Goal: Task Accomplishment & Management: Manage account settings

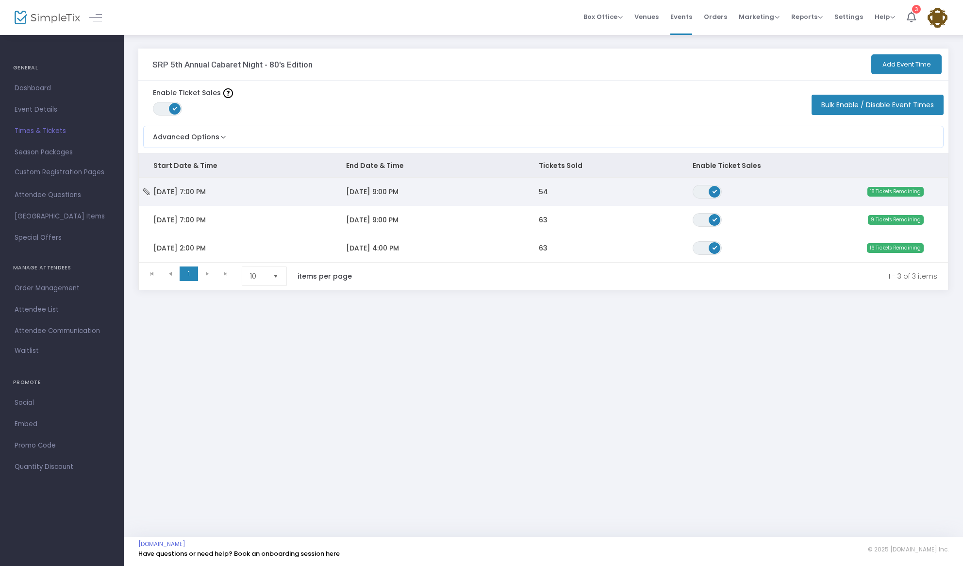
click at [451, 191] on td "9/26/2025 9:00 PM" at bounding box center [428, 192] width 193 height 28
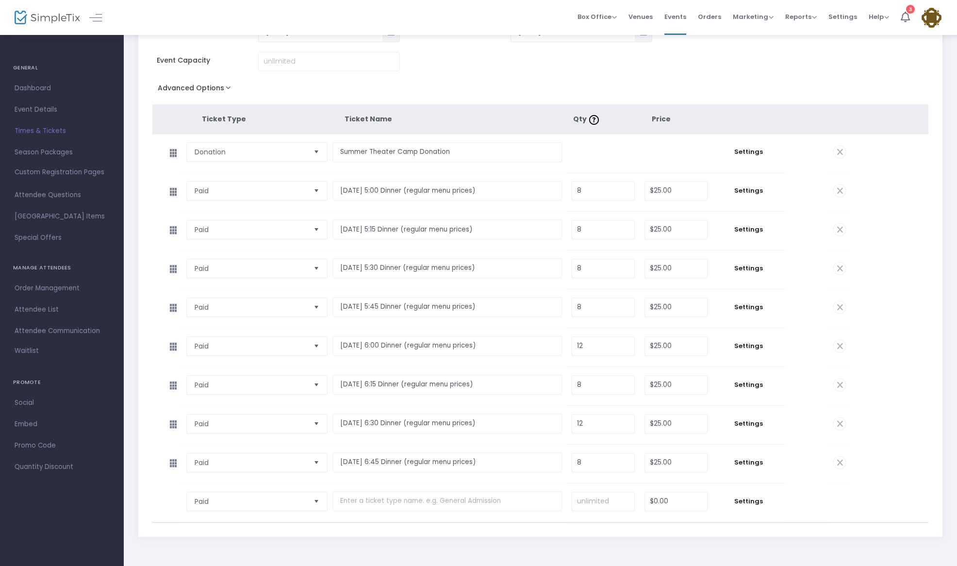
scroll to position [120, 0]
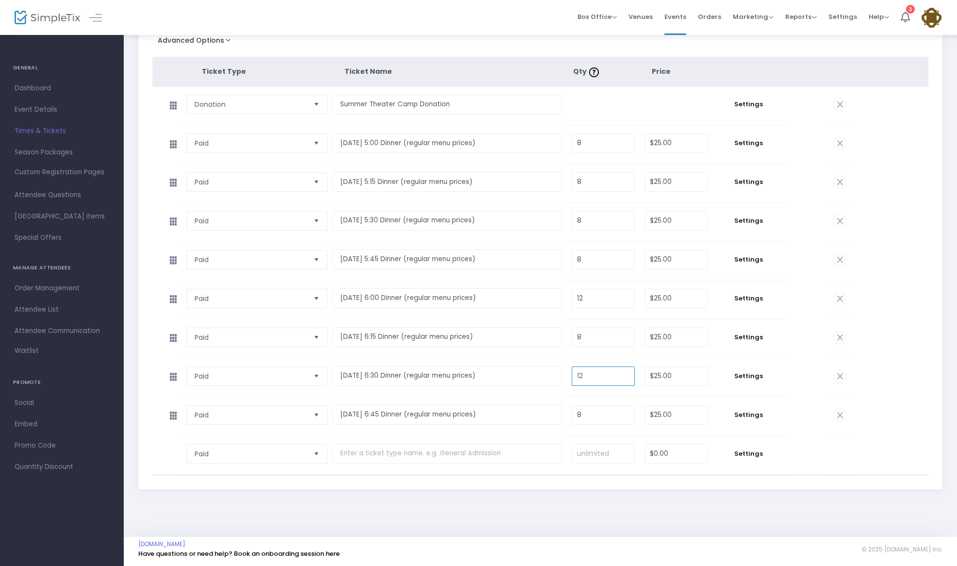
drag, startPoint x: 607, startPoint y: 380, endPoint x: 554, endPoint y: 371, distance: 53.6
click at [554, 371] on tr "Paid Required. Friday 9/26 - 6:30 Dinner (regular menu prices) Required. 12 Req…" at bounding box center [501, 377] width 699 height 39
drag, startPoint x: 596, startPoint y: 372, endPoint x: 562, endPoint y: 372, distance: 34.0
click at [562, 372] on tr "Paid Required. Friday 9/26 - 6:30 Dinner (regular menu prices) Required. 12 Req…" at bounding box center [501, 377] width 699 height 39
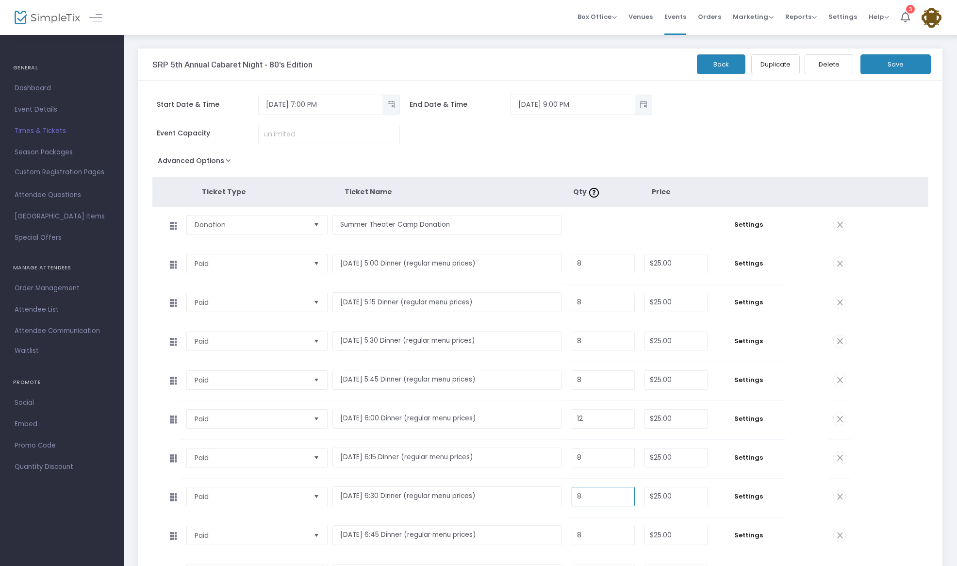
type input "8"
click at [885, 64] on button "Save" at bounding box center [896, 64] width 70 height 20
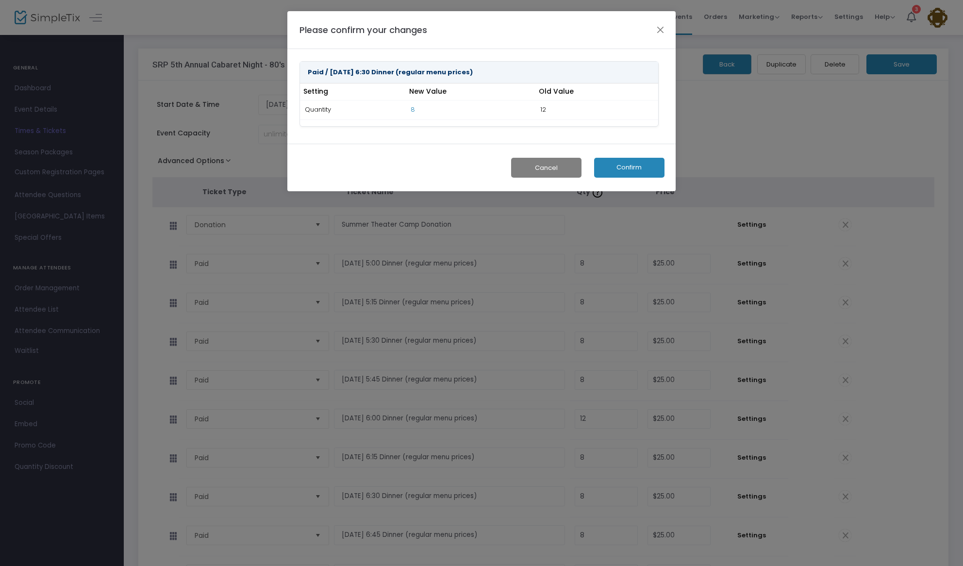
click at [625, 163] on button "Confirm" at bounding box center [629, 168] width 70 height 20
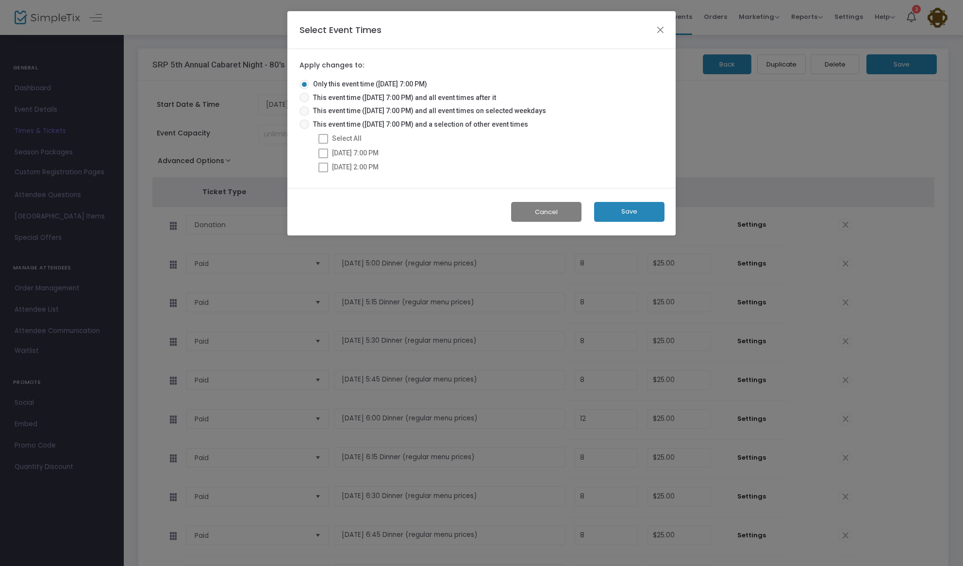
click at [629, 211] on button "Save" at bounding box center [629, 212] width 70 height 20
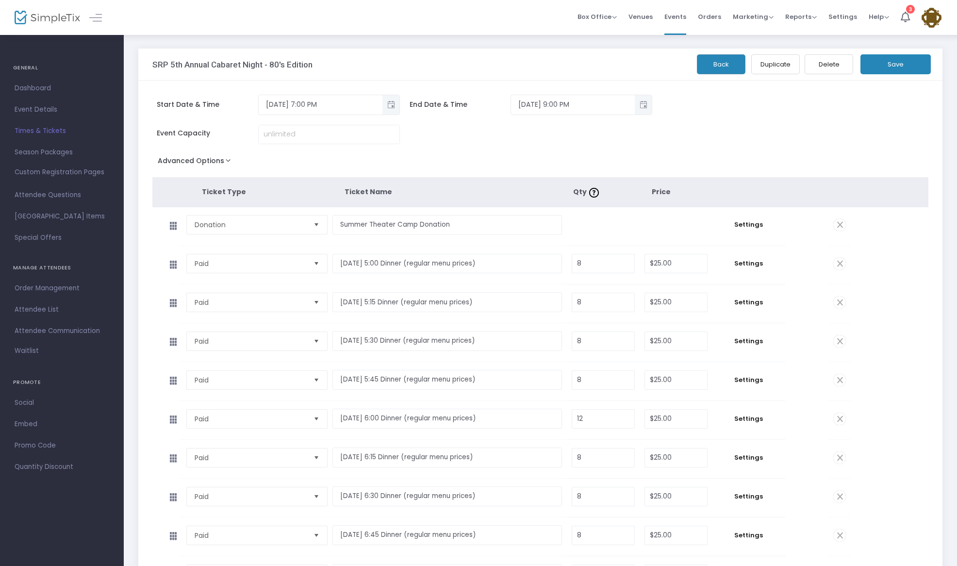
click at [33, 127] on span "Times & Tickets" at bounding box center [62, 131] width 95 height 13
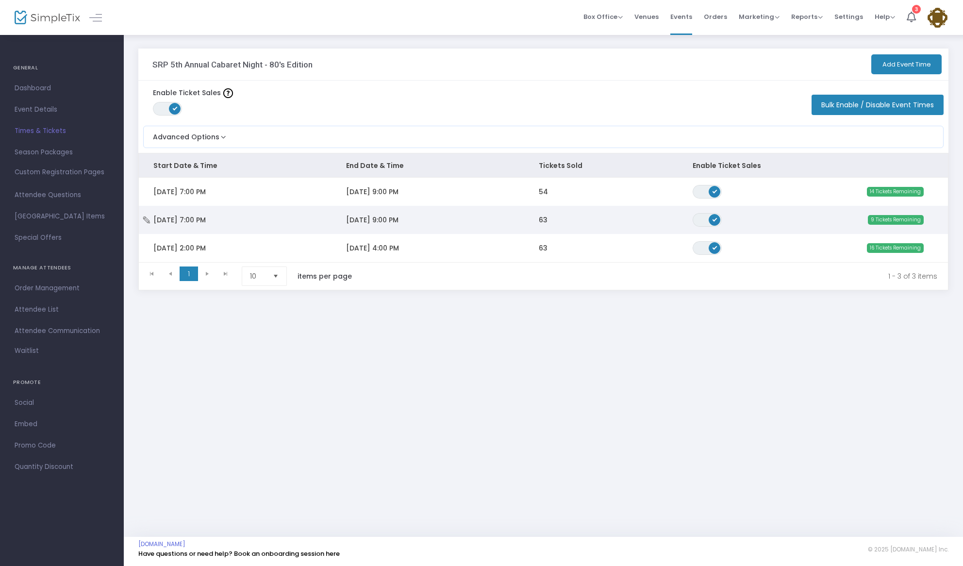
click at [392, 217] on span "[DATE] 9:00 PM" at bounding box center [372, 220] width 52 height 10
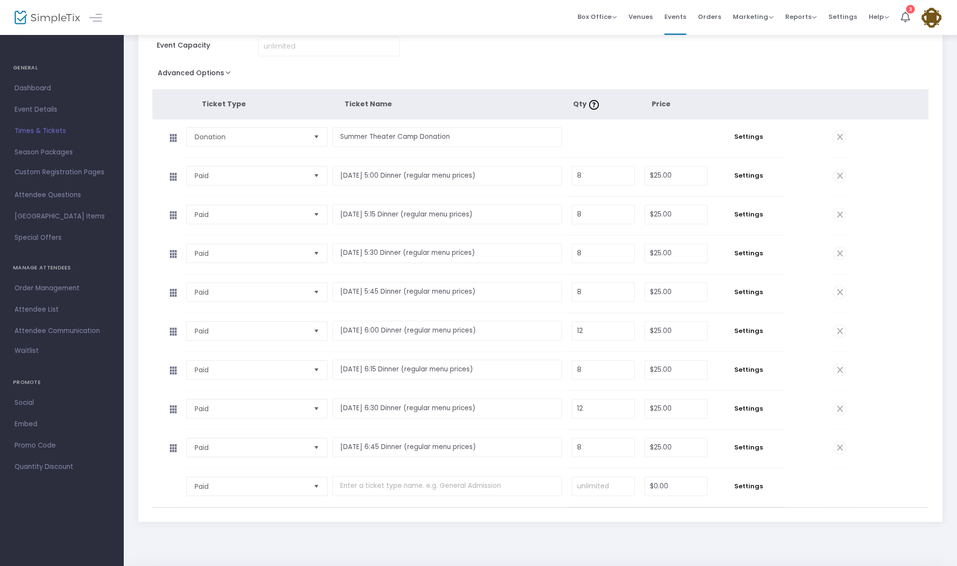
scroll to position [120, 0]
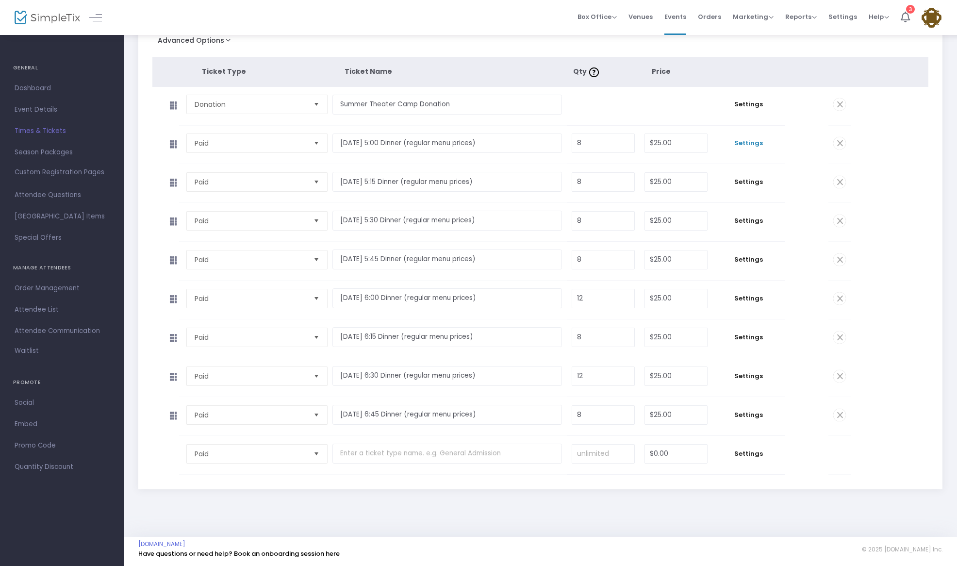
click at [757, 144] on span "Settings" at bounding box center [749, 143] width 63 height 10
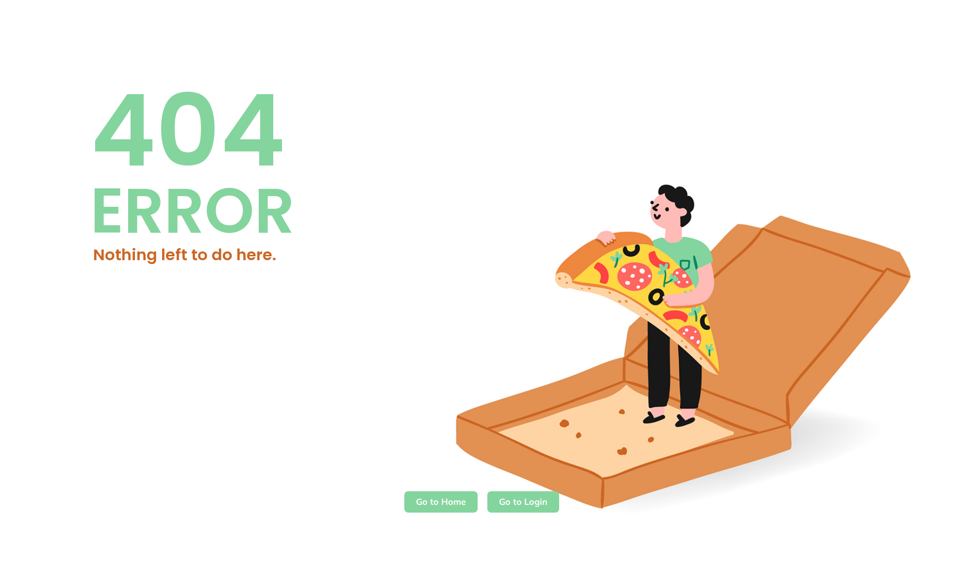
click at [446, 502] on m-button "Go to Home" at bounding box center [440, 501] width 73 height 21
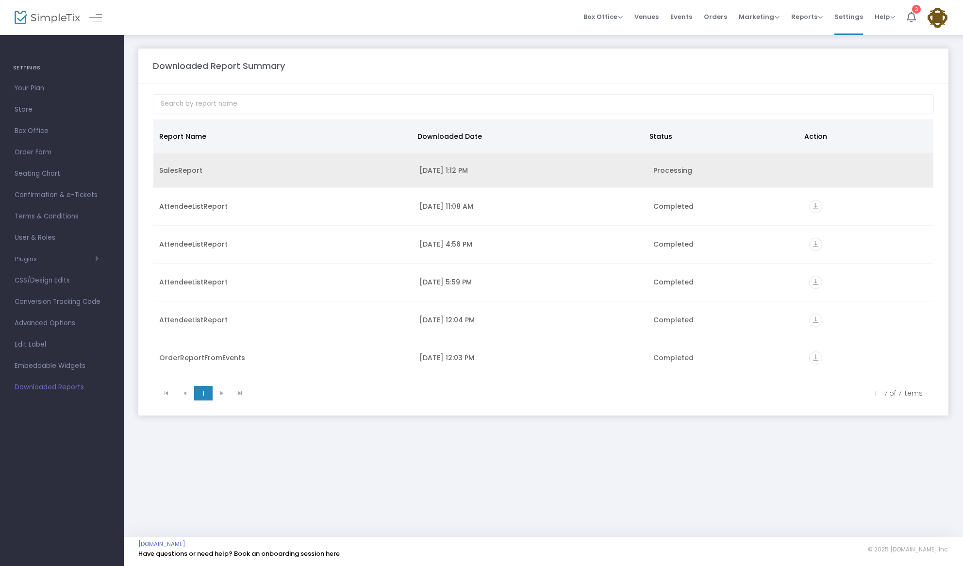
click at [200, 170] on div "SalesReport" at bounding box center [283, 171] width 249 height 10
click at [853, 164] on td "Data table" at bounding box center [868, 170] width 130 height 34
click at [376, 172] on div "SalesReport" at bounding box center [283, 171] width 249 height 10
click at [803, 168] on td "Data table" at bounding box center [868, 170] width 130 height 34
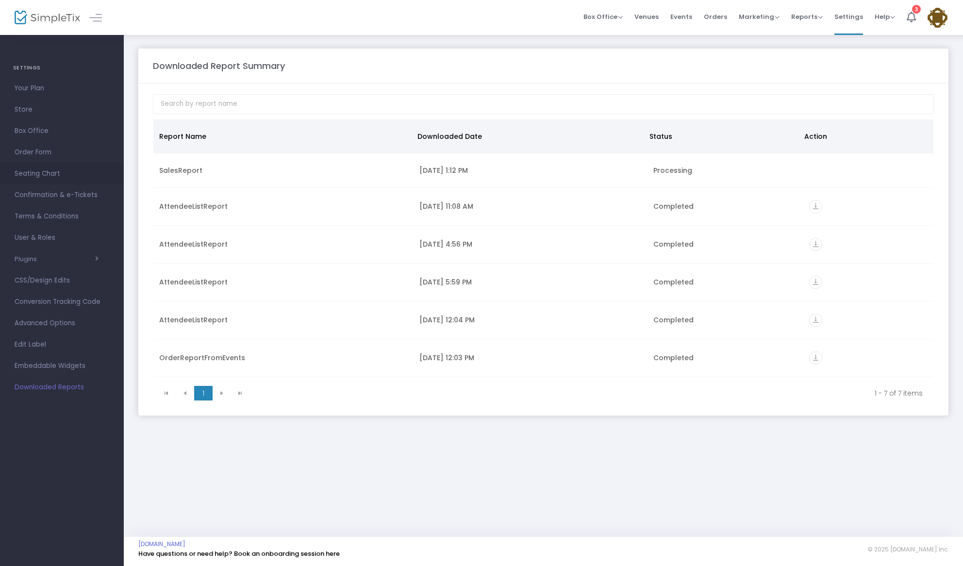
click at [34, 175] on span "Seating Chart" at bounding box center [62, 173] width 95 height 13
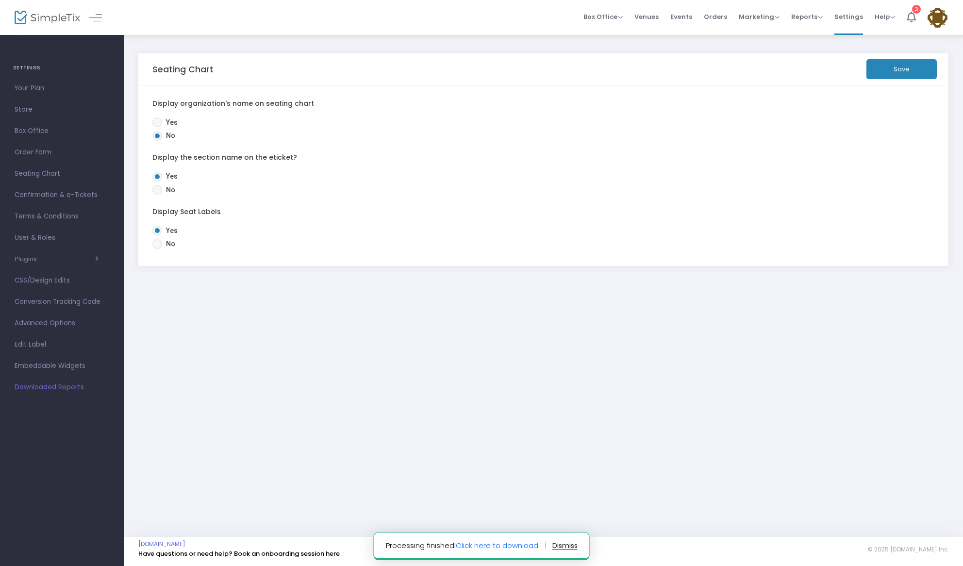
click at [569, 546] on button "button" at bounding box center [564, 546] width 25 height 16
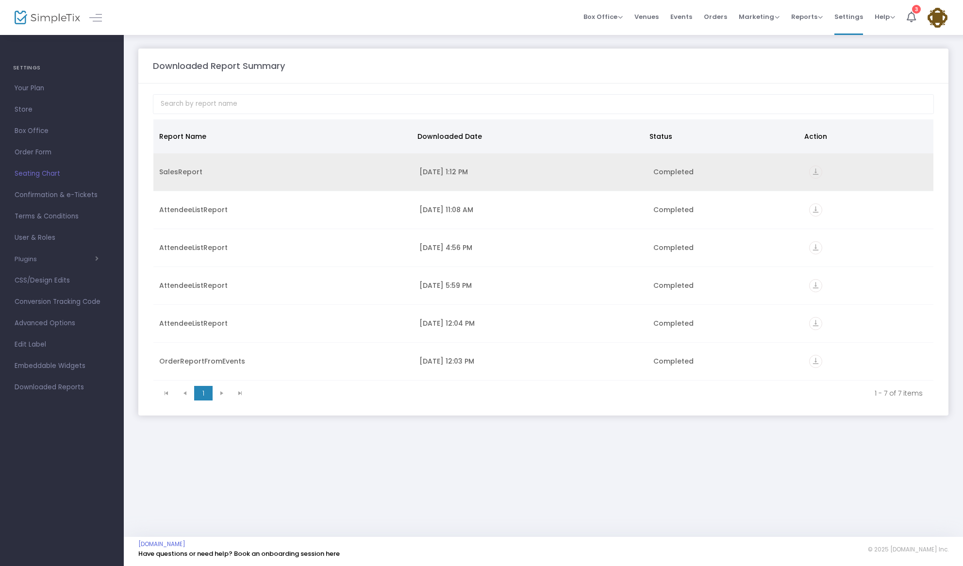
click at [819, 172] on div "vertical_align_bottom" at bounding box center [868, 172] width 118 height 13
click at [810, 171] on icon "vertical_align_bottom" at bounding box center [815, 172] width 13 height 13
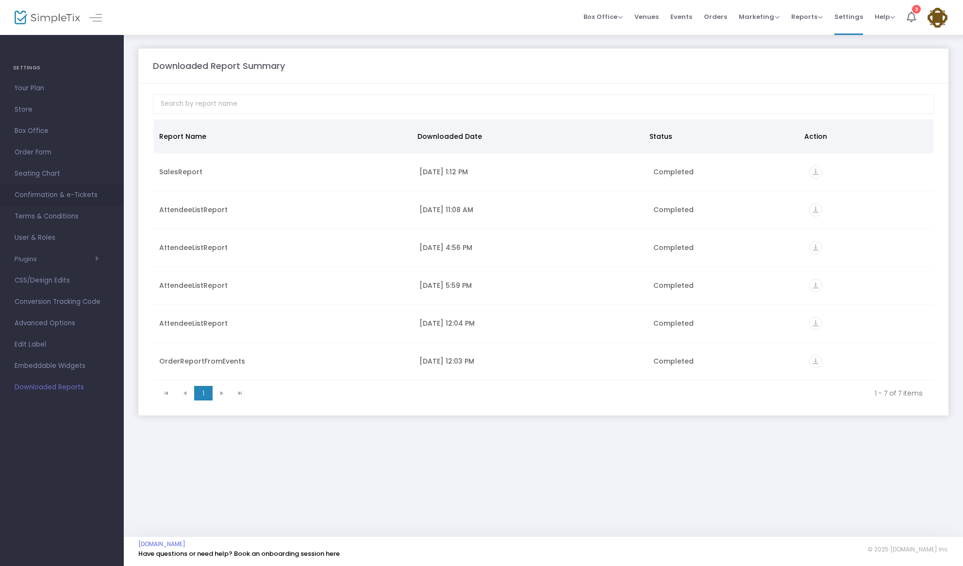
click at [38, 191] on span "Confirmation & e-Tickets" at bounding box center [62, 195] width 95 height 13
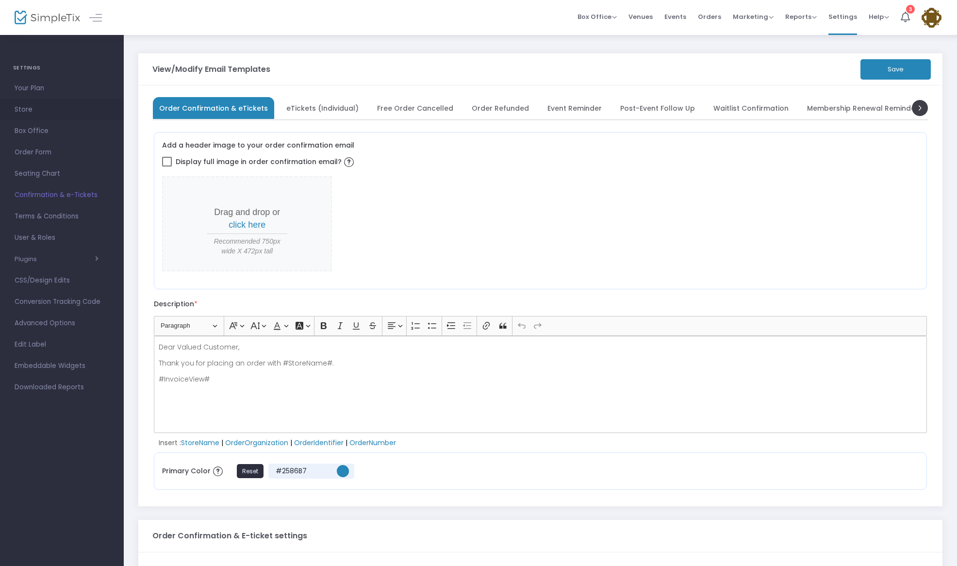
click at [23, 107] on span "Store" at bounding box center [62, 109] width 95 height 13
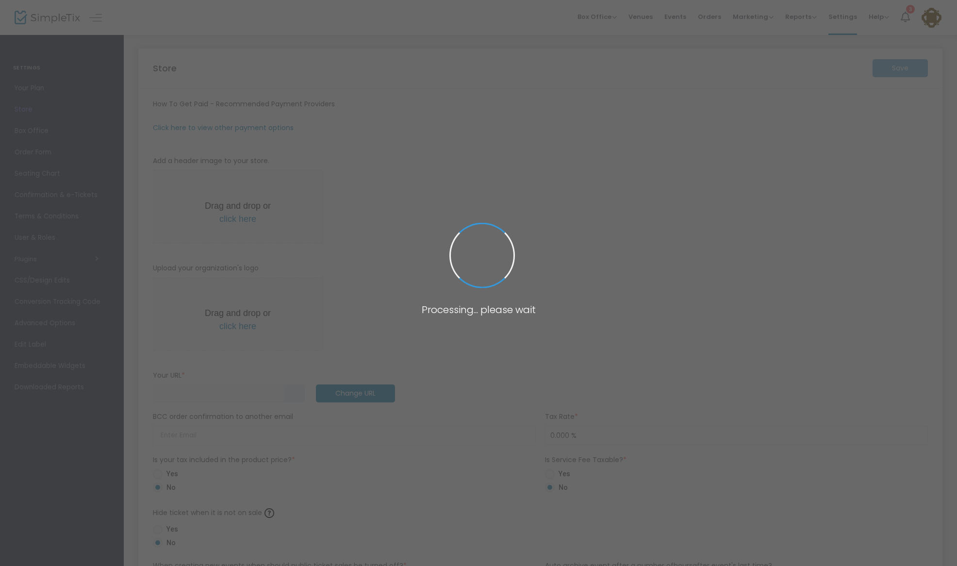
type input "https://srp"
radio input "true"
radio input "false"
radio input "true"
type input "Sandy River Players"
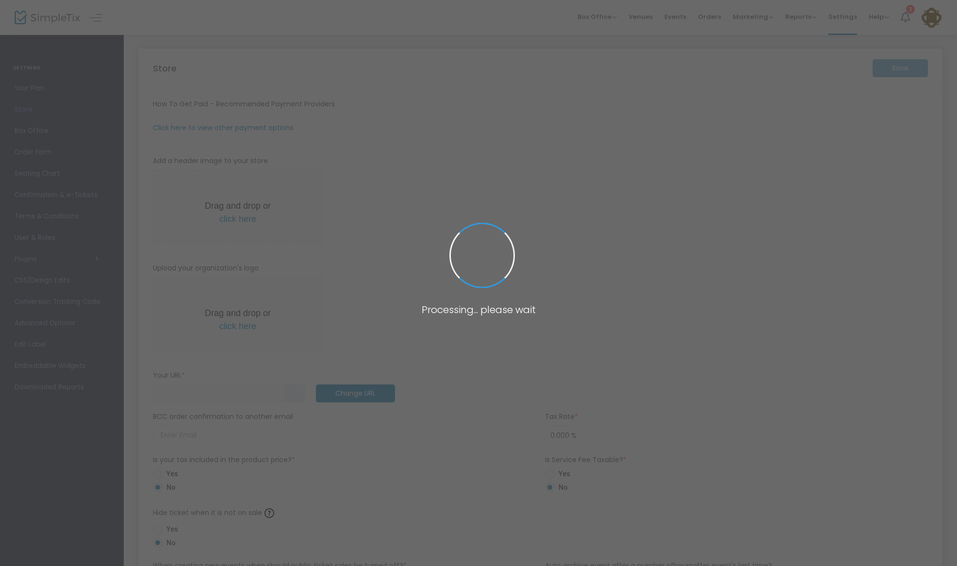
type input "5089540442"
type input "jason@sandyriverplayers.org"
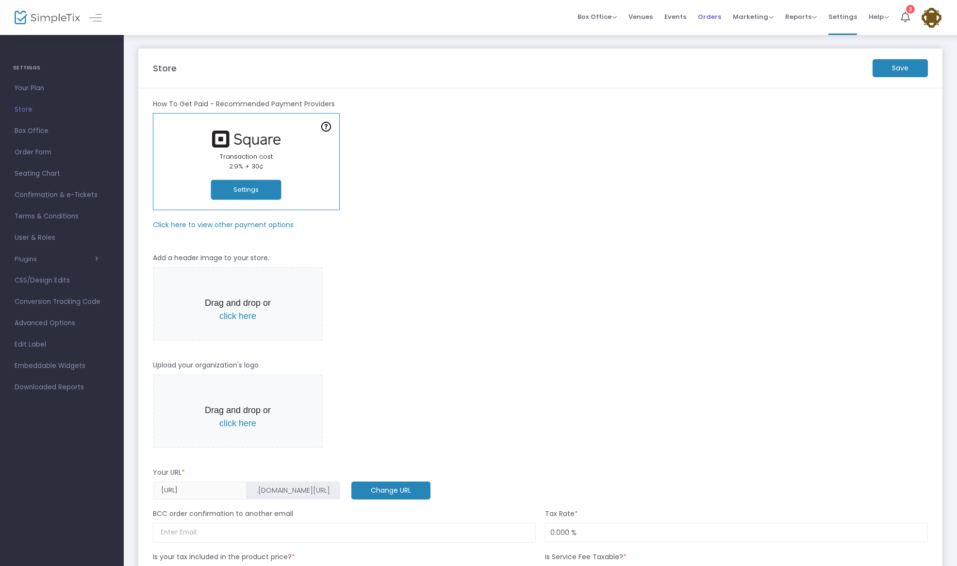
click at [707, 19] on span "Orders" at bounding box center [709, 16] width 23 height 25
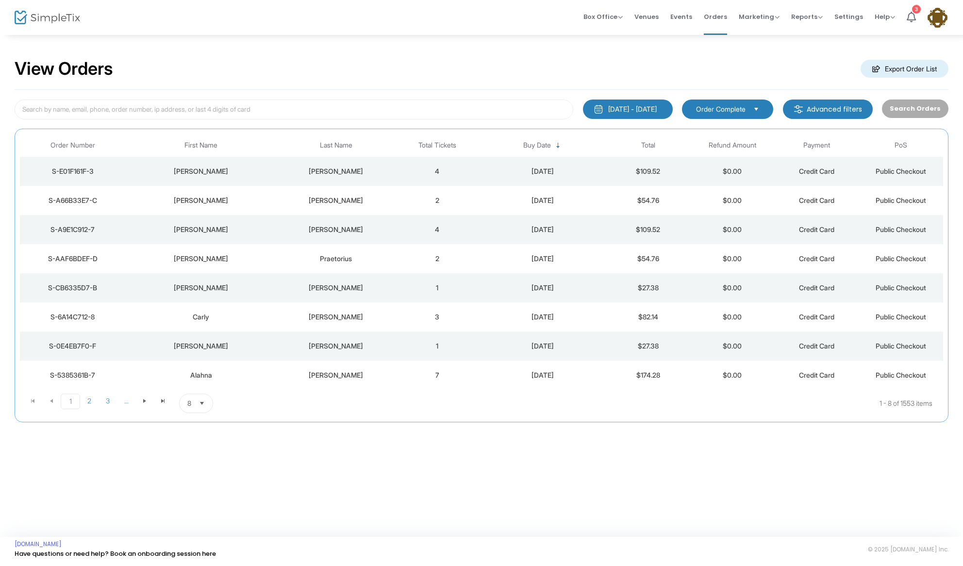
click at [639, 109] on div "1/1/2000 - 9/25/2025" at bounding box center [632, 109] width 49 height 10
click at [592, 73] on div "View Orders Export Order List" at bounding box center [482, 69] width 934 height 41
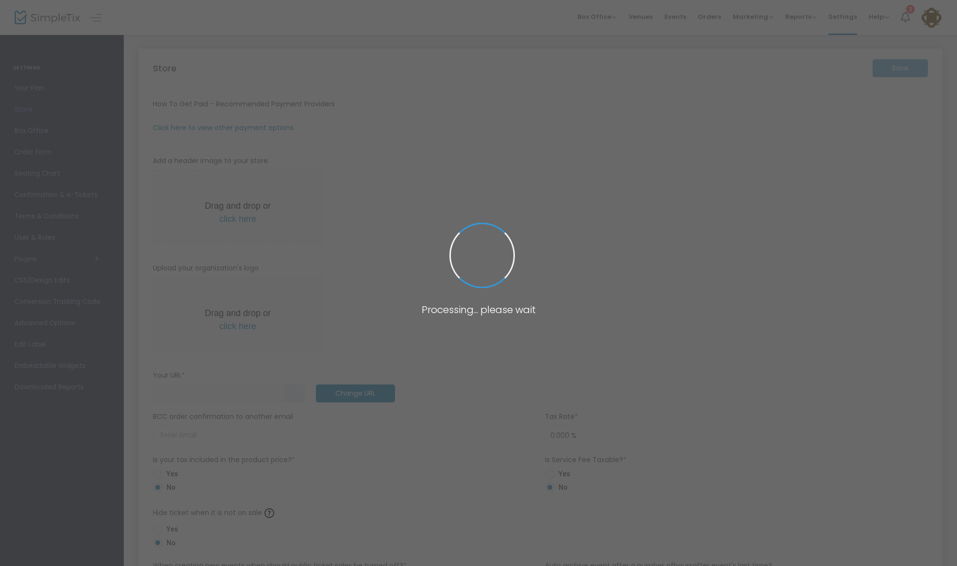
type input "https://srp"
radio input "true"
radio input "false"
radio input "true"
type input "Sandy River Players"
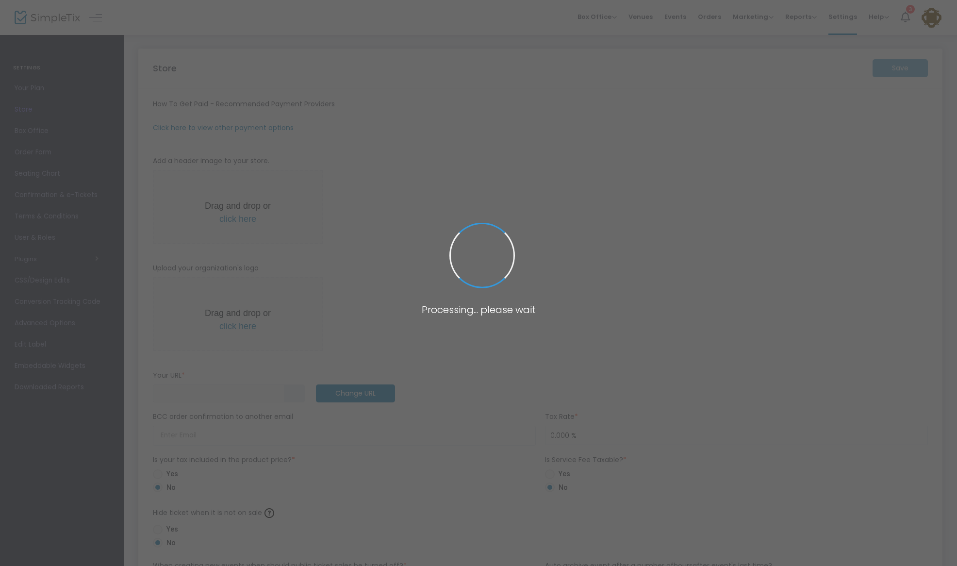
type input "5089540442"
type input "jason@sandyriverplayers.org"
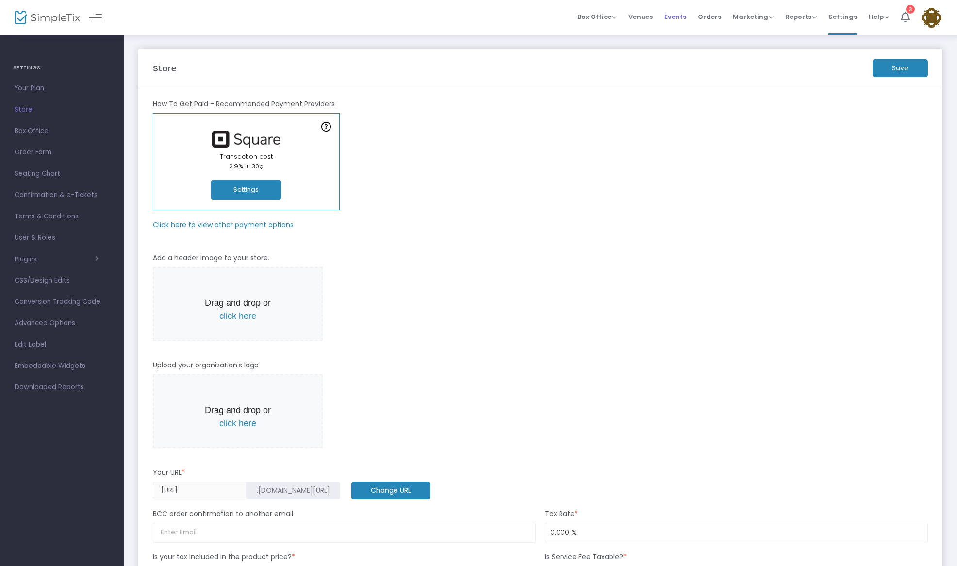
click at [678, 15] on span "Events" at bounding box center [676, 16] width 22 height 25
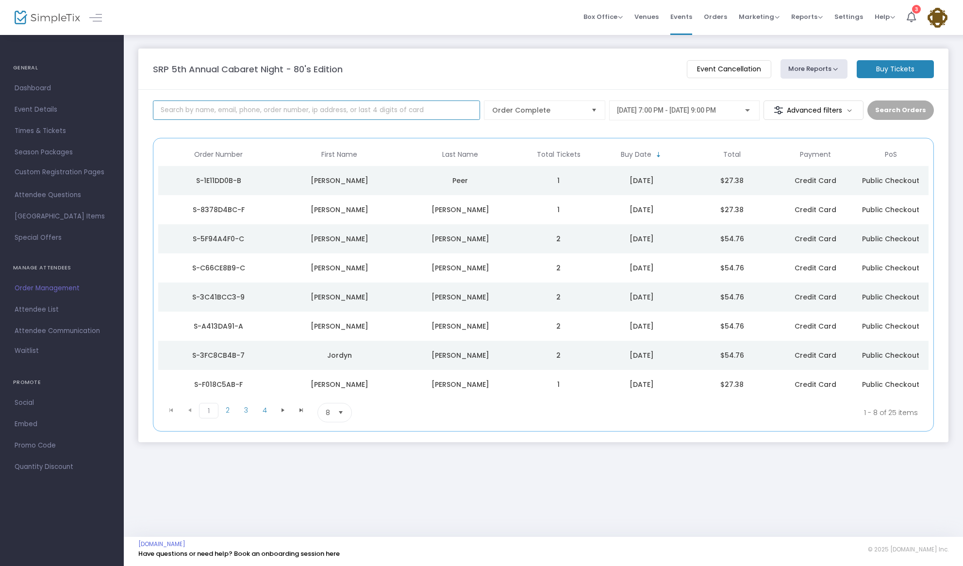
click at [333, 108] on input at bounding box center [316, 109] width 327 height 19
click at [631, 113] on span "9/26/2025 @ 7:00 PM - 9/26/2025 @ 9:00 PM" at bounding box center [666, 110] width 99 height 8
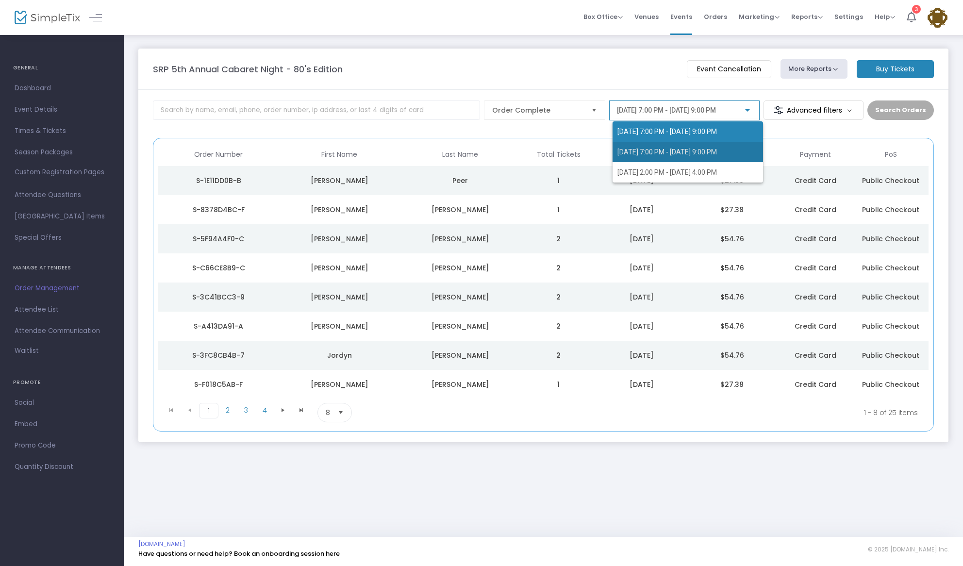
click at [633, 149] on span "9/27/2025 @ 7:00 PM - 9/27/2025 @ 9:00 PM" at bounding box center [668, 152] width 100 height 8
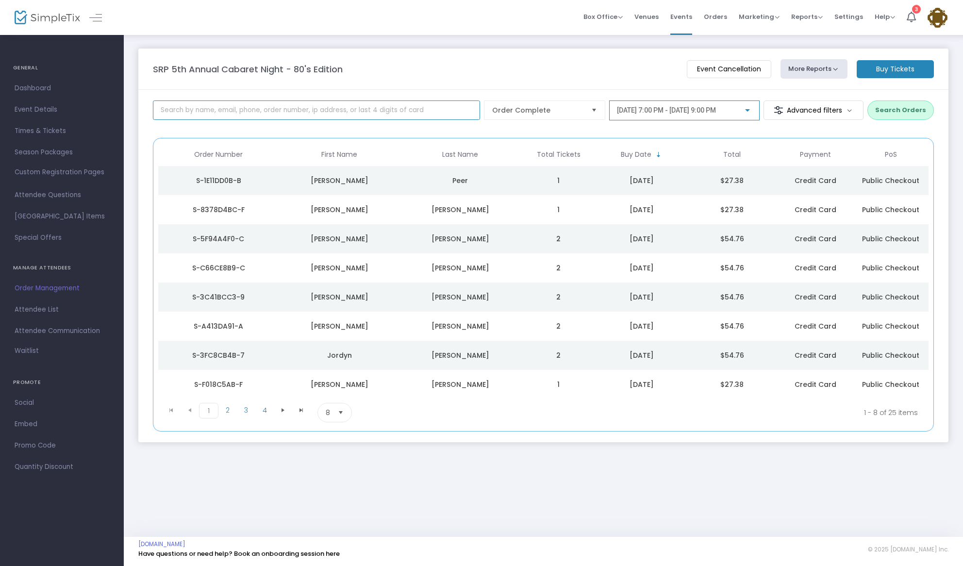
click at [217, 114] on input at bounding box center [316, 109] width 327 height 19
type input "kelly"
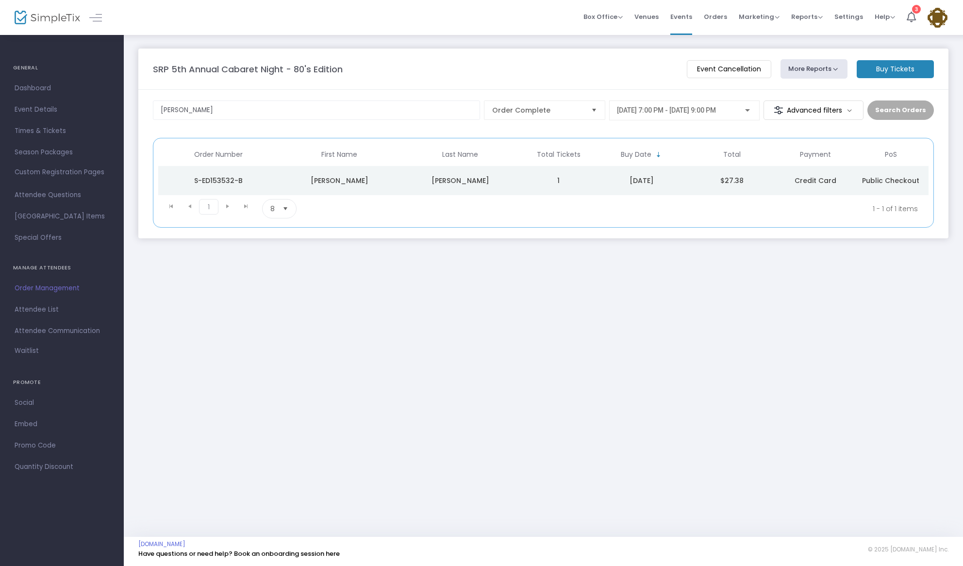
click at [839, 175] on td "Credit Card" at bounding box center [816, 180] width 76 height 29
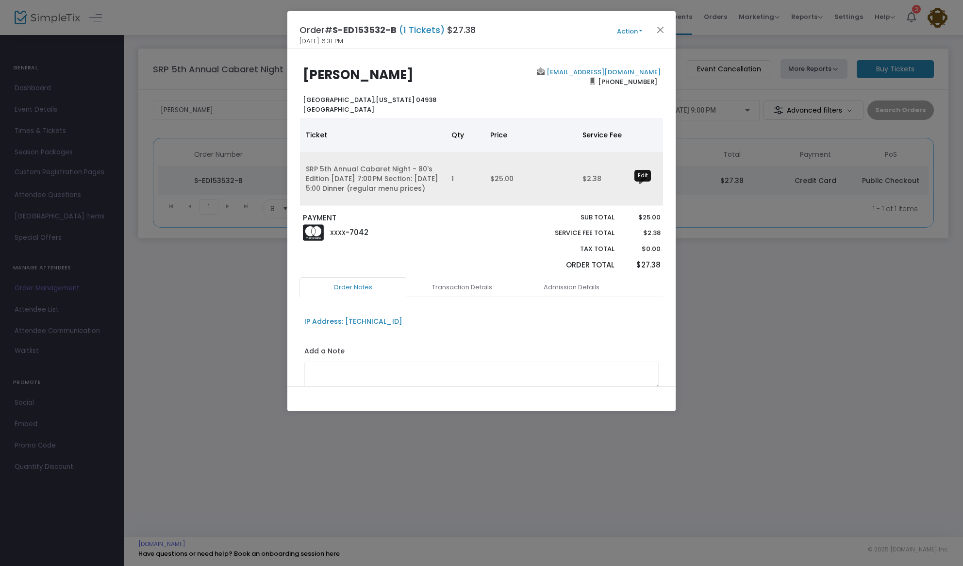
click at [639, 184] on icon "Data table" at bounding box center [643, 181] width 8 height 8
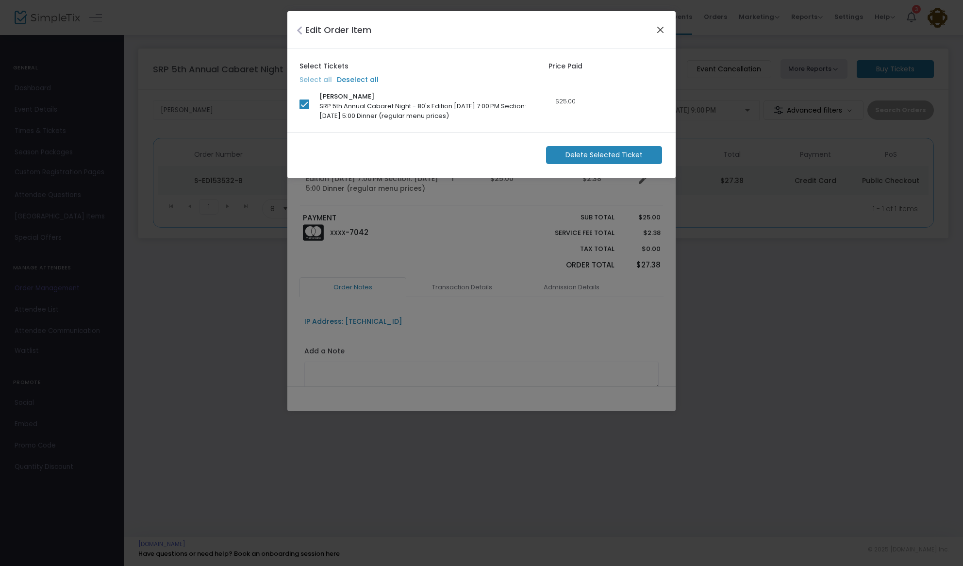
click at [661, 33] on button "Close" at bounding box center [660, 29] width 13 height 13
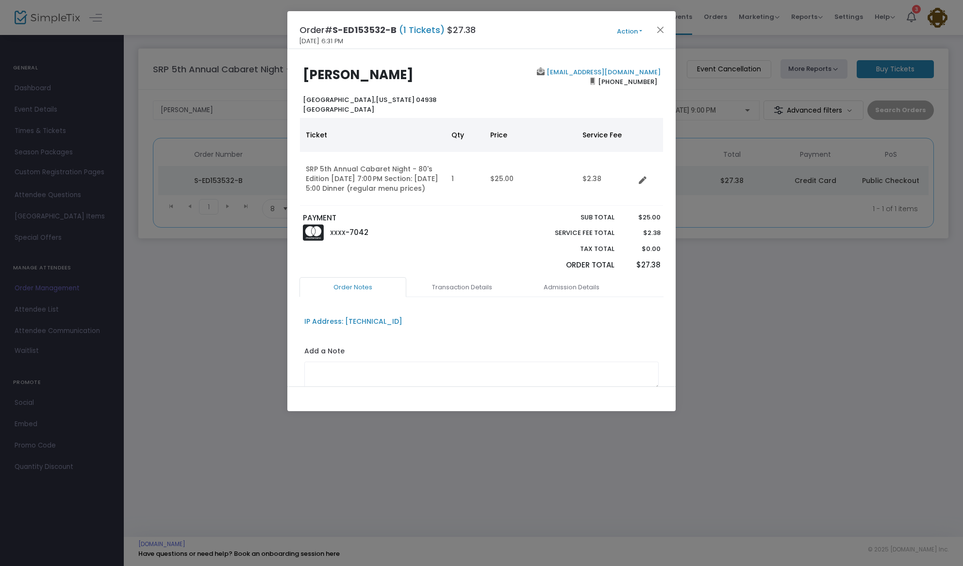
click at [631, 32] on button "Action" at bounding box center [630, 31] width 58 height 11
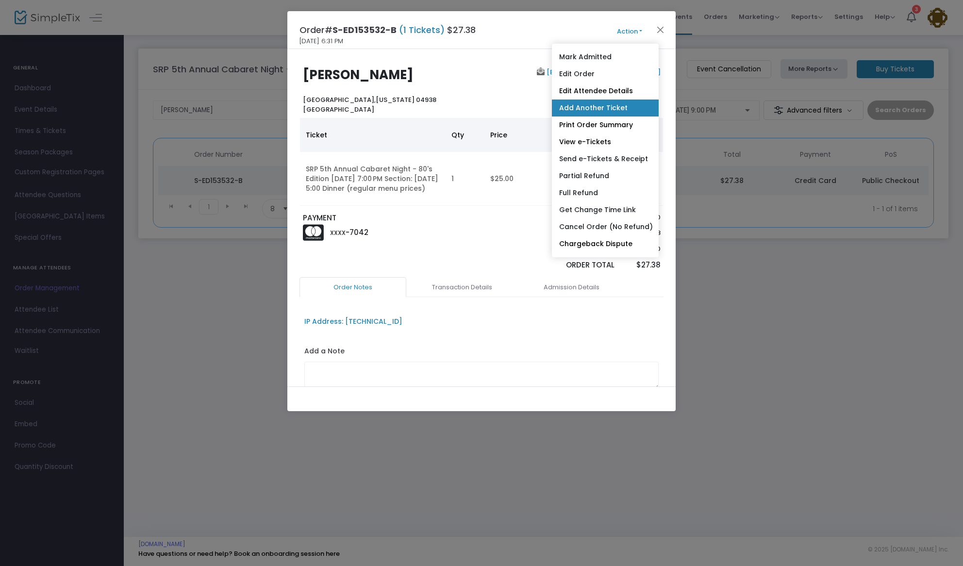
click at [616, 105] on link "Add Another Ticket" at bounding box center [605, 108] width 107 height 17
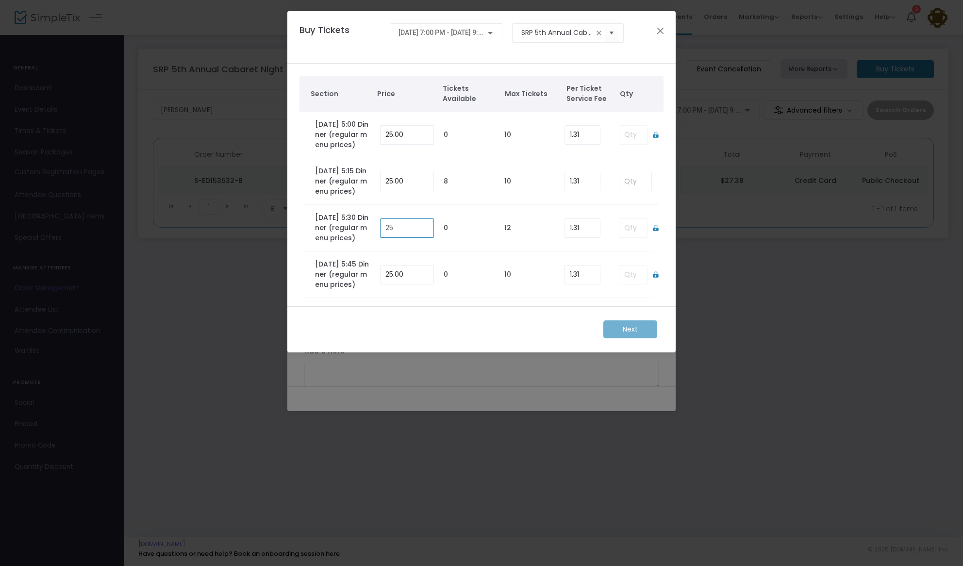
drag, startPoint x: 412, startPoint y: 257, endPoint x: 366, endPoint y: 248, distance: 46.9
click at [367, 248] on tr "Friday 9/26 - 5:30 Dinner (regular menu prices) 25 0 12 1.31" at bounding box center [481, 228] width 355 height 47
drag, startPoint x: 406, startPoint y: 258, endPoint x: 363, endPoint y: 248, distance: 44.4
click at [363, 248] on tr "Friday 9/26 - 5:30 Dinner (regular menu prices) 25 0 12 1.31" at bounding box center [481, 228] width 355 height 47
type input "0.00"
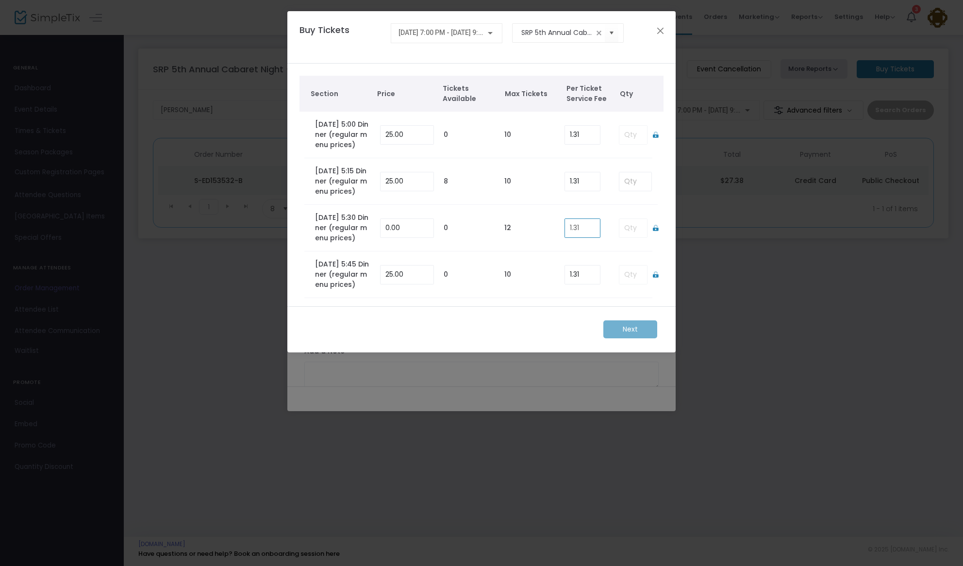
drag, startPoint x: 585, startPoint y: 254, endPoint x: 535, endPoint y: 248, distance: 50.5
click at [535, 248] on tr "Friday 9/26 - 5:30 Dinner (regular menu prices) 0.00 0 12 1.31" at bounding box center [481, 228] width 355 height 47
drag, startPoint x: 588, startPoint y: 257, endPoint x: 550, endPoint y: 250, distance: 39.0
click at [550, 250] on tr "Friday 9/26 - 5:30 Dinner (regular menu prices) 0.00 0 12 1.31" at bounding box center [481, 228] width 355 height 47
type input "0.00"
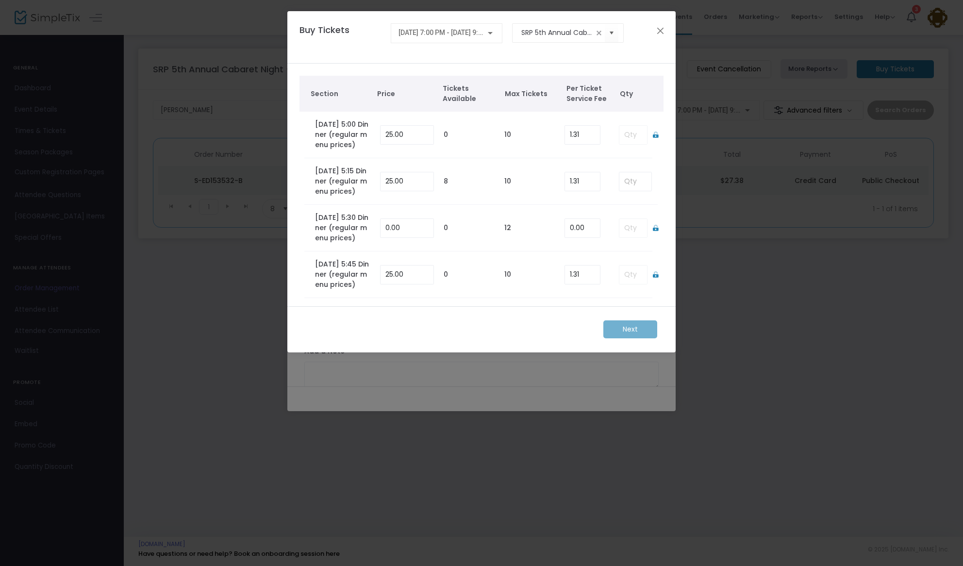
click at [628, 251] on td at bounding box center [630, 228] width 43 height 47
click at [653, 231] on icon at bounding box center [655, 228] width 5 height 6
click at [626, 237] on input at bounding box center [635, 228] width 32 height 18
type input "1"
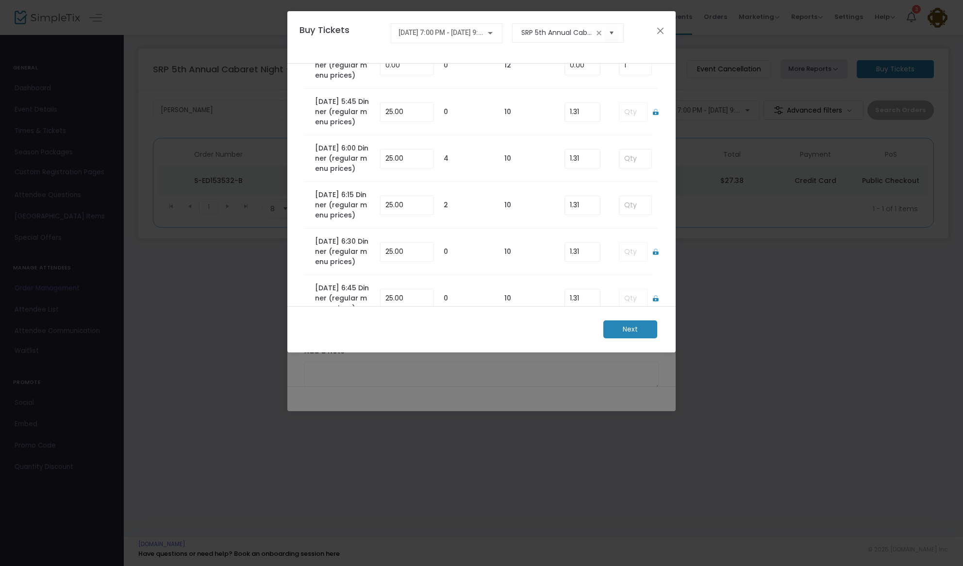
scroll to position [272, 0]
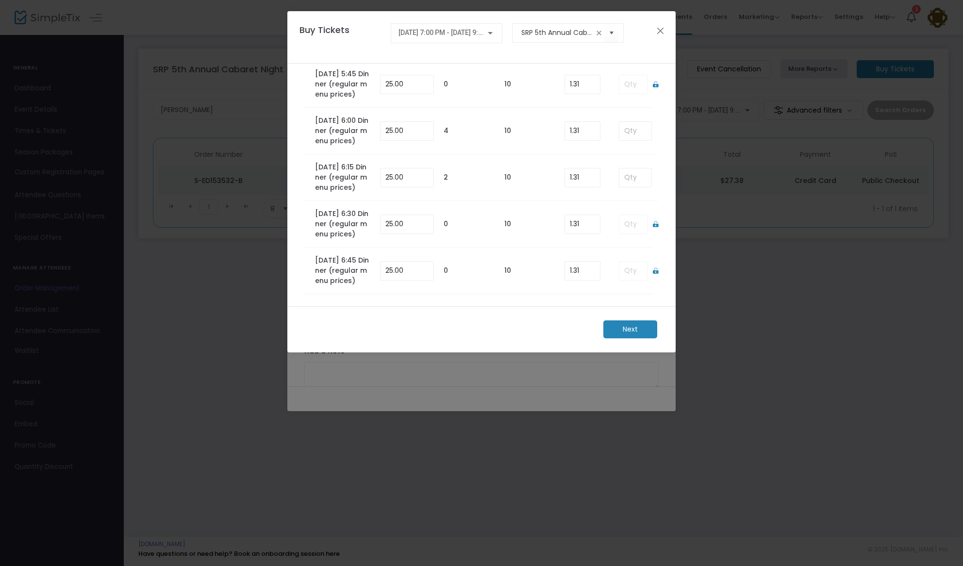
click at [628, 329] on m-button "Next" at bounding box center [630, 329] width 54 height 18
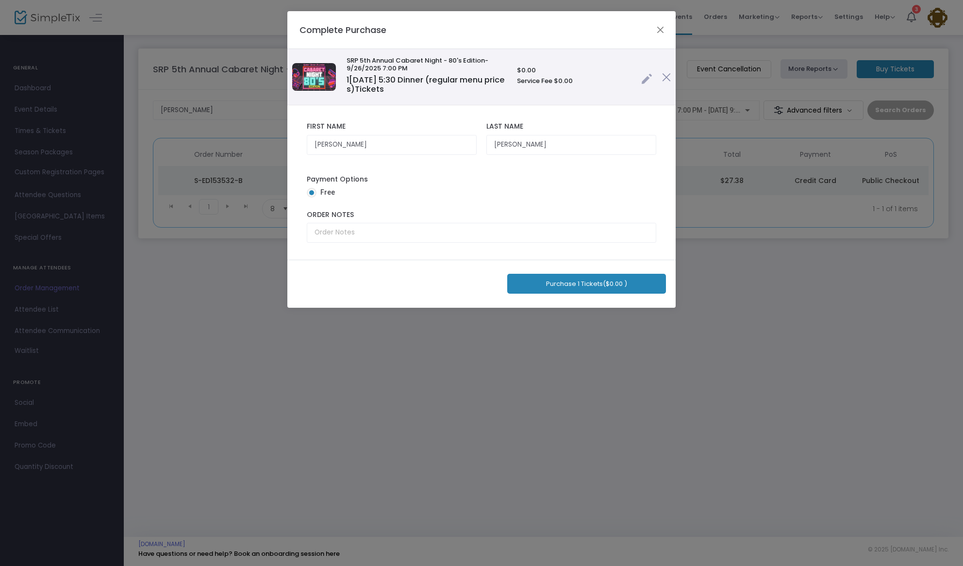
click at [595, 286] on button "Purchase 1 Tickets ($0.00 )" at bounding box center [586, 284] width 159 height 20
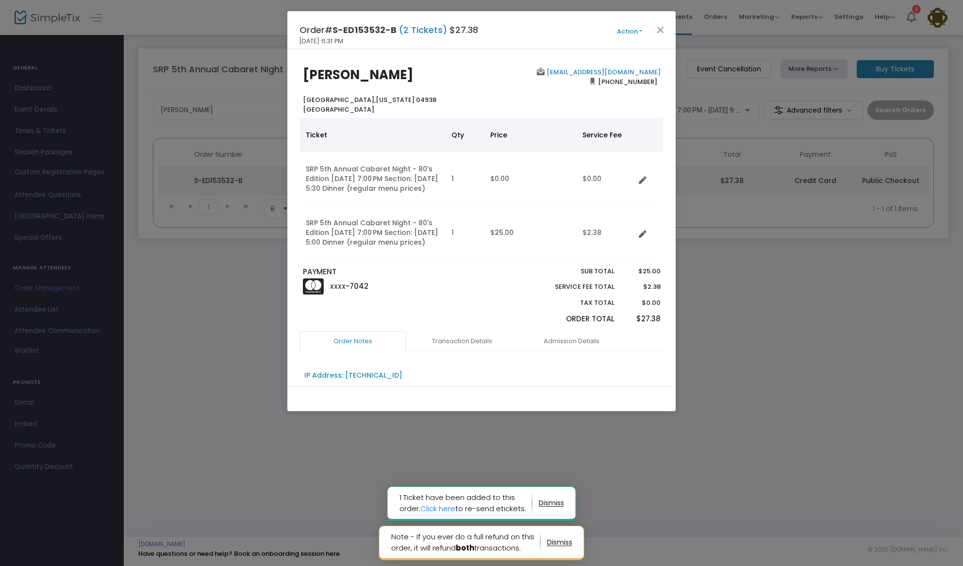
click at [643, 238] on icon "Data table" at bounding box center [643, 235] width 8 height 8
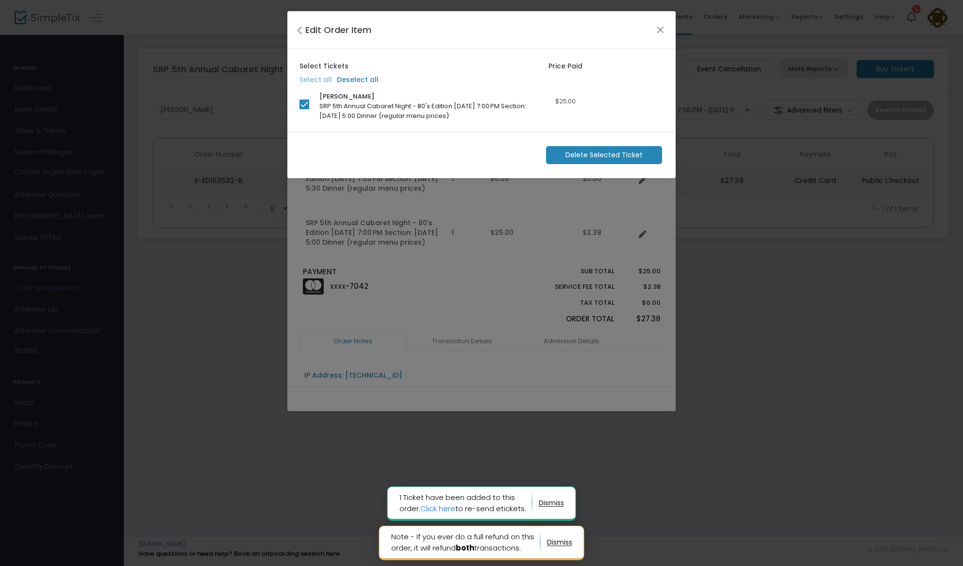
click at [591, 157] on span "Delete Selected Ticket" at bounding box center [604, 155] width 77 height 10
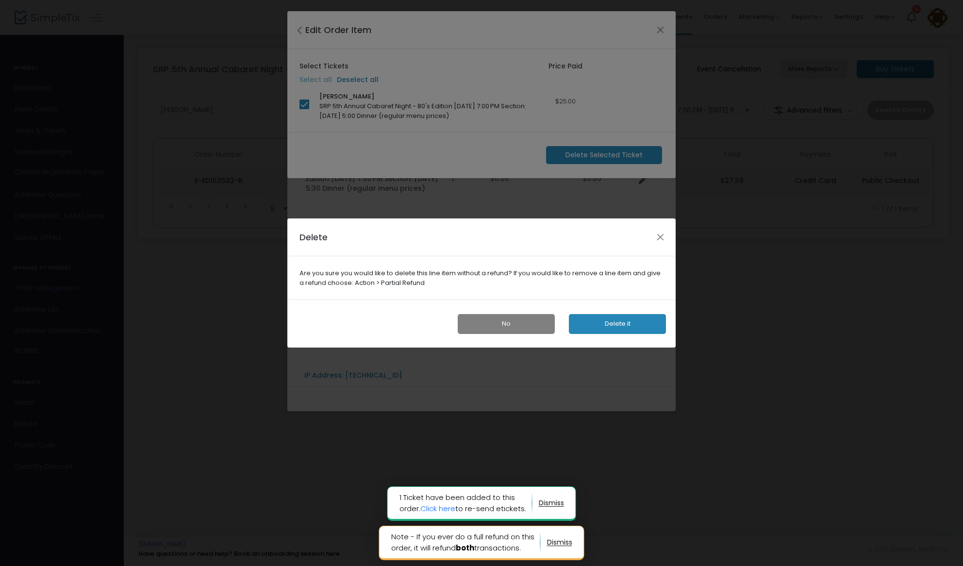
click at [596, 324] on button "Delete it" at bounding box center [617, 324] width 97 height 20
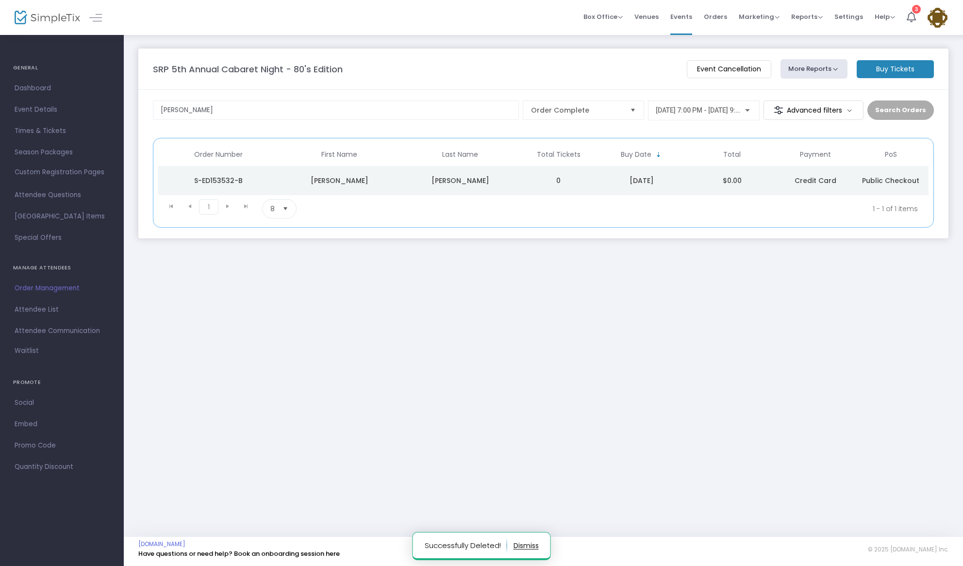
click at [516, 178] on div "Sexton" at bounding box center [460, 181] width 116 height 10
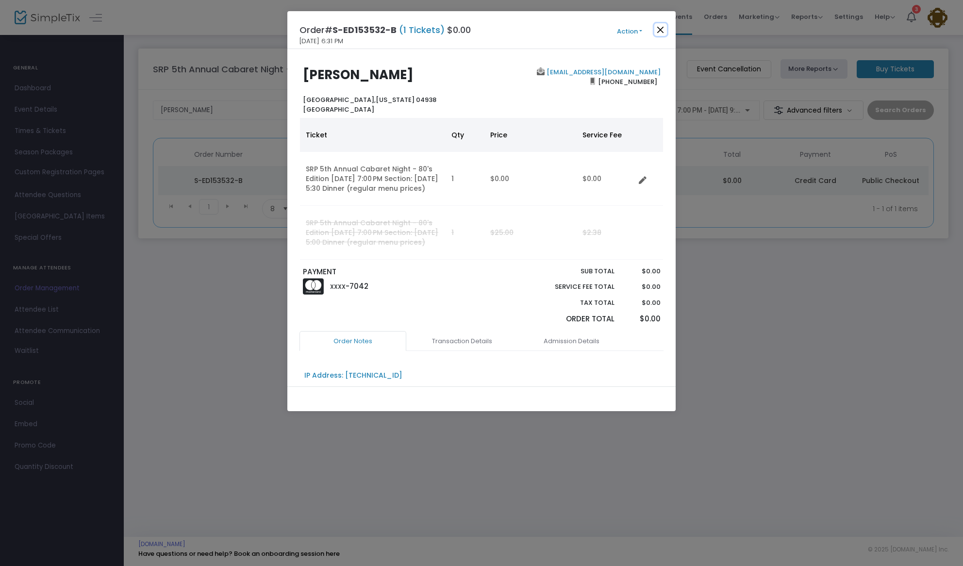
click at [659, 31] on button "Close" at bounding box center [660, 29] width 13 height 13
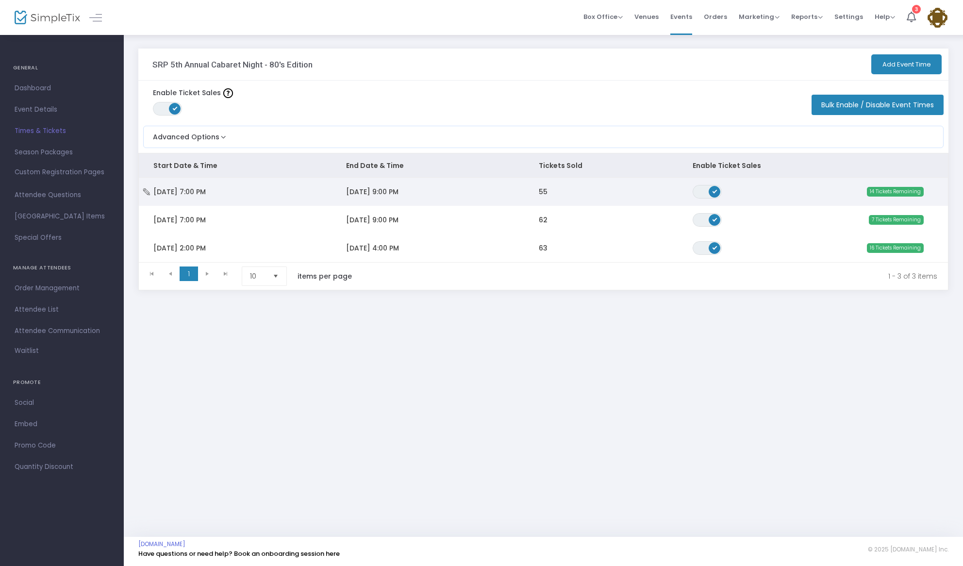
click at [569, 194] on td "55" at bounding box center [601, 192] width 154 height 28
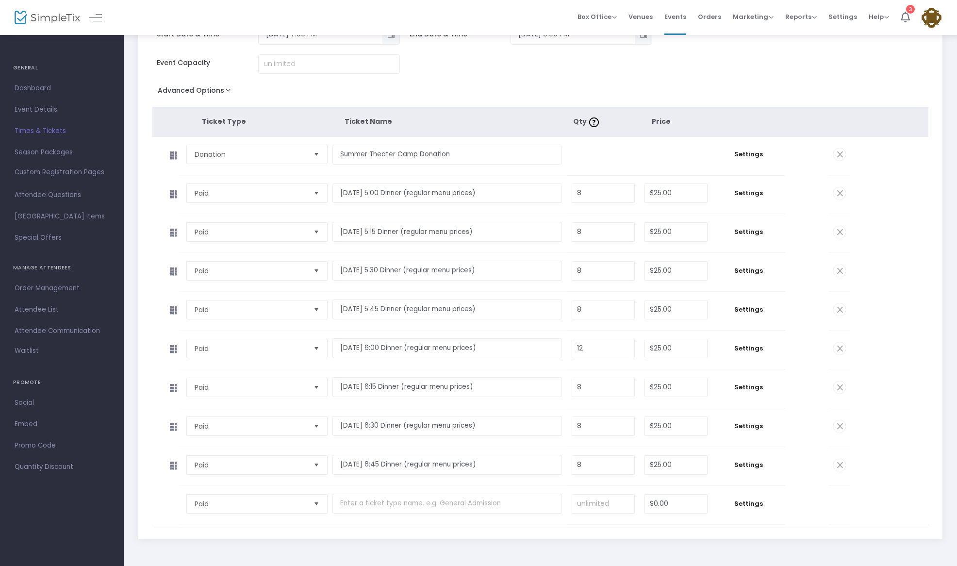
scroll to position [72, 0]
click at [603, 352] on input "12" at bounding box center [603, 346] width 62 height 18
click at [600, 349] on input "12" at bounding box center [603, 346] width 62 height 18
type input "1"
click at [900, 303] on tbody "Paid Required. Friday 9/26 - 5:45 Dinner (regular menu prices) Required. 8 Requ…" at bounding box center [540, 309] width 777 height 39
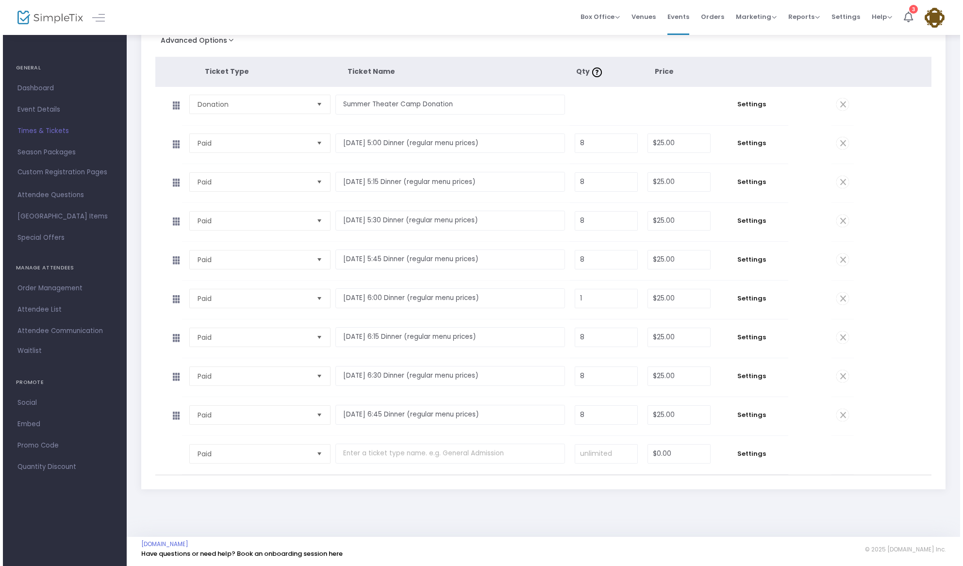
scroll to position [0, 0]
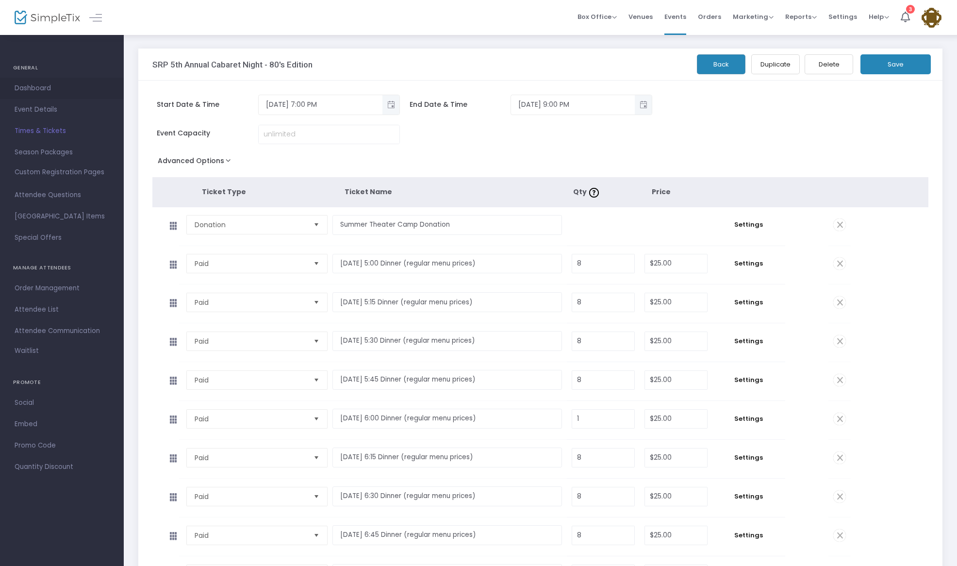
click at [30, 90] on span "Dashboard" at bounding box center [62, 88] width 95 height 13
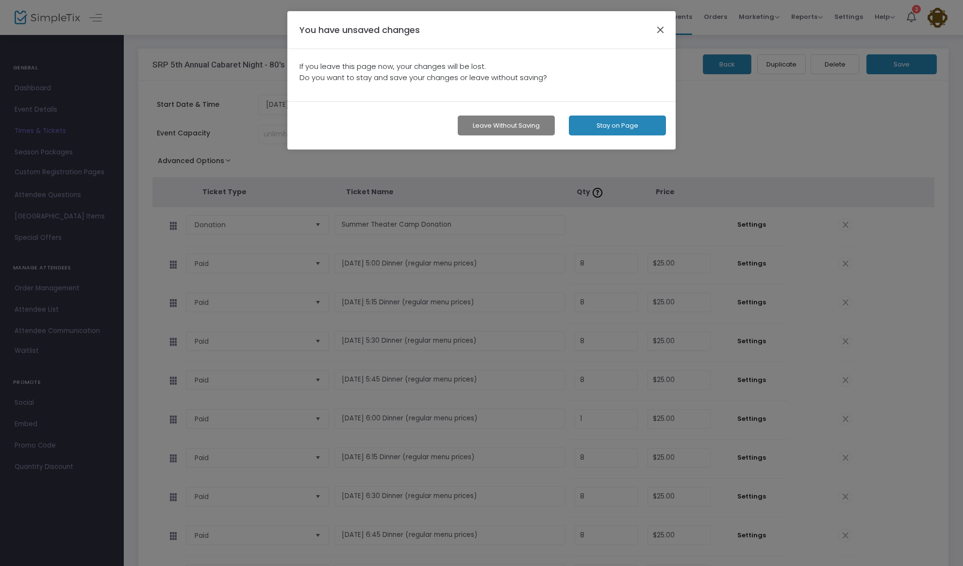
click at [658, 32] on button "button" at bounding box center [660, 29] width 13 height 13
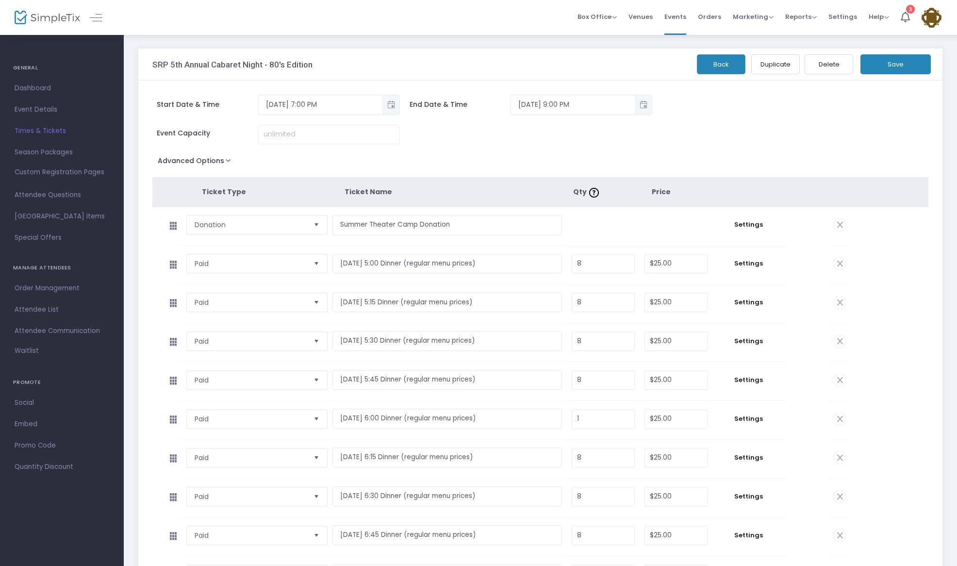
click at [34, 131] on span "Times & Tickets" at bounding box center [62, 131] width 95 height 13
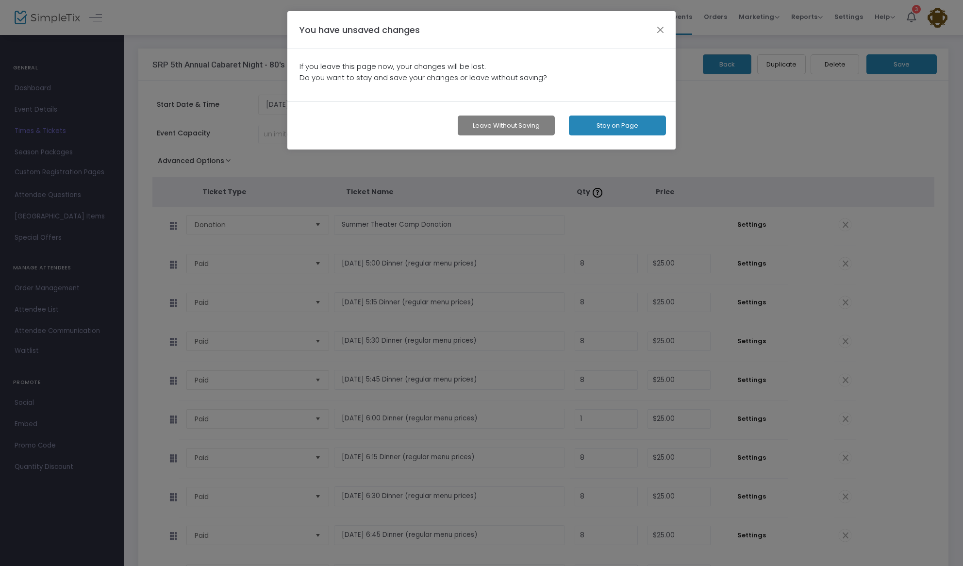
click at [516, 122] on button "Leave without Saving" at bounding box center [506, 126] width 97 height 20
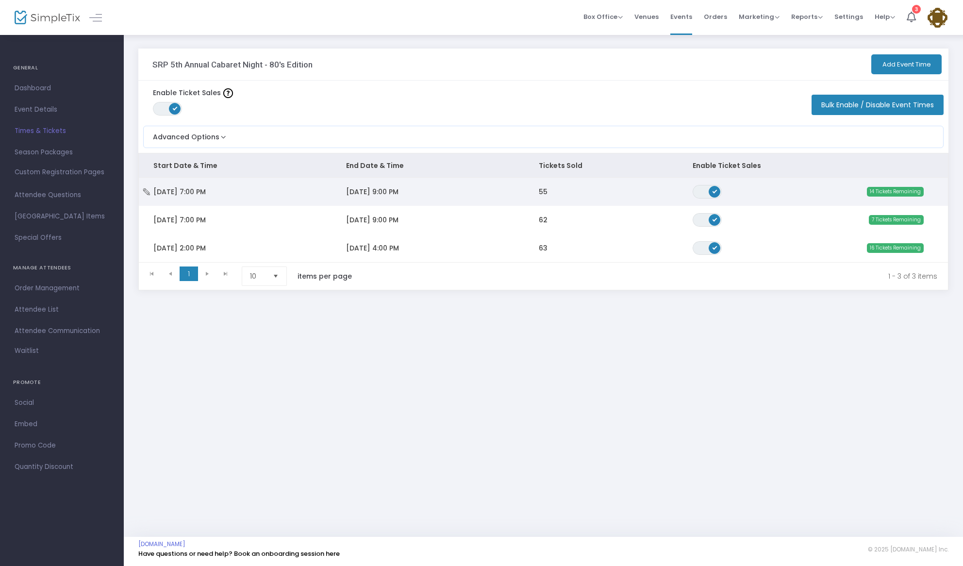
click at [573, 192] on td "55" at bounding box center [601, 192] width 154 height 28
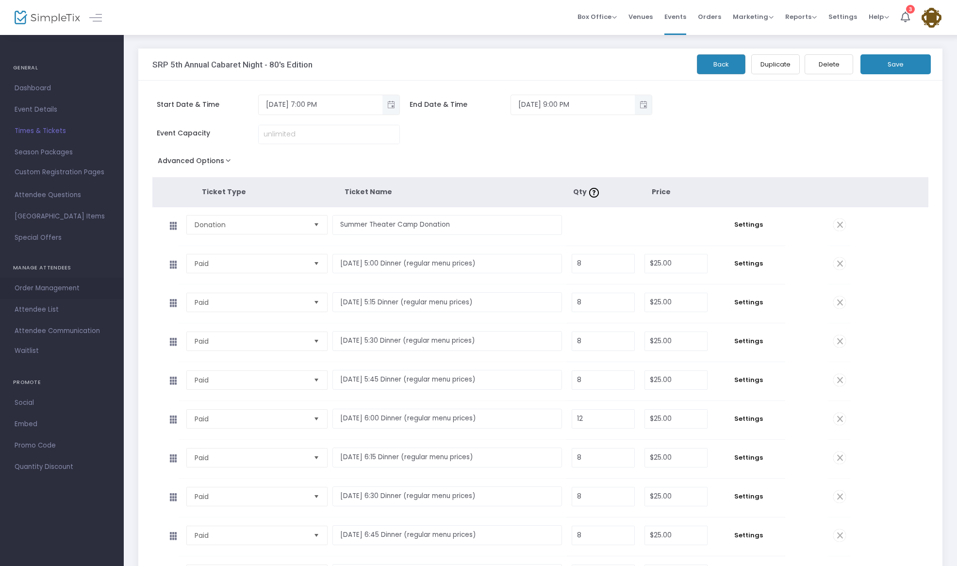
click at [52, 289] on span "Order Management" at bounding box center [62, 288] width 95 height 13
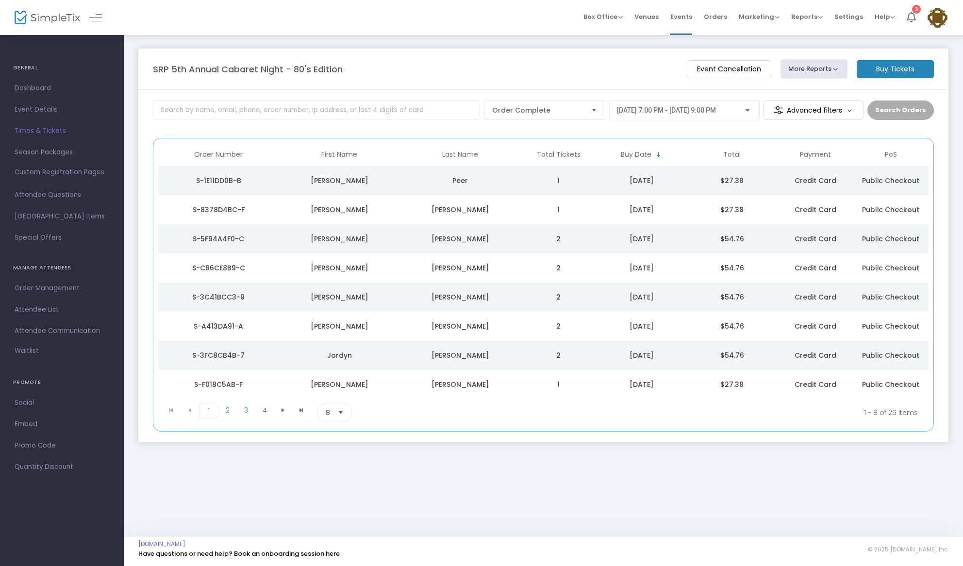
click at [828, 71] on button "More Reports" at bounding box center [814, 68] width 67 height 19
click at [823, 132] on li "Export Sales Report" at bounding box center [832, 130] width 102 height 19
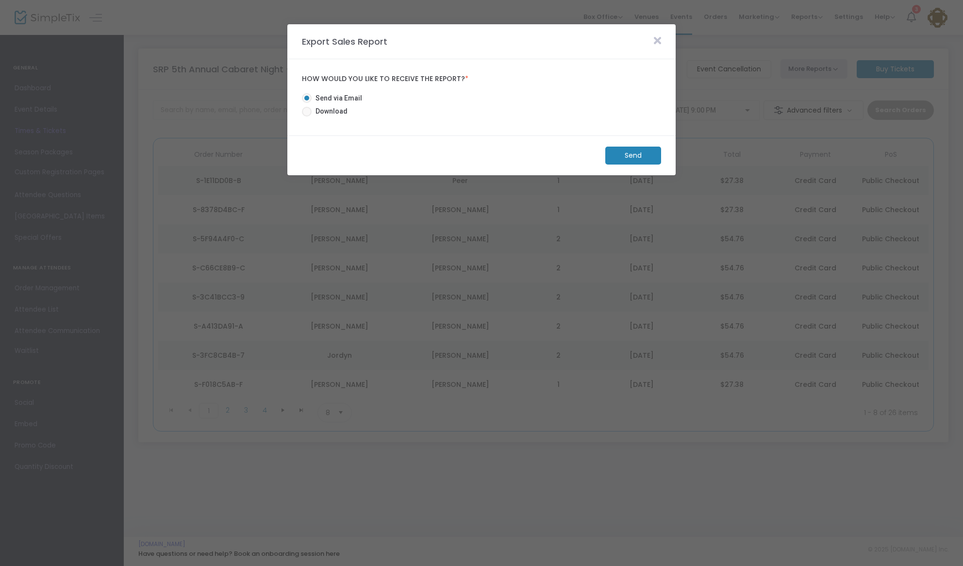
click at [629, 156] on m-button "Send" at bounding box center [633, 156] width 56 height 18
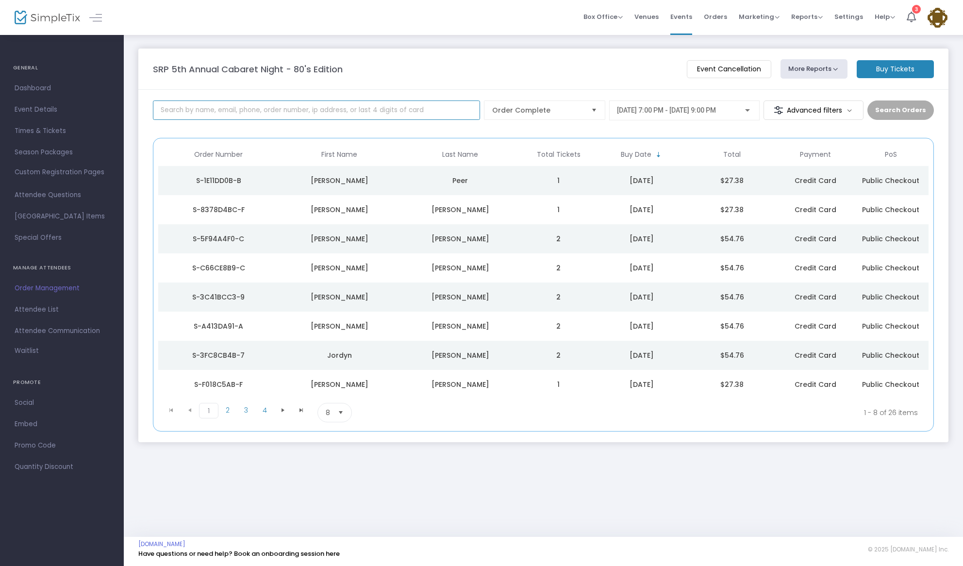
click at [298, 117] on input at bounding box center [316, 109] width 327 height 19
type input "sexton"
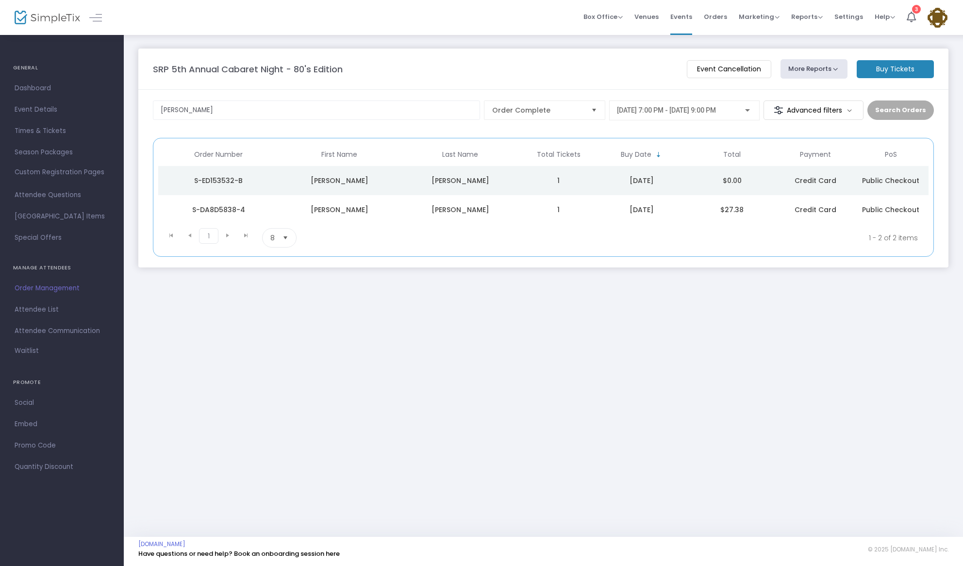
click at [451, 211] on div "Sexton" at bounding box center [460, 210] width 116 height 10
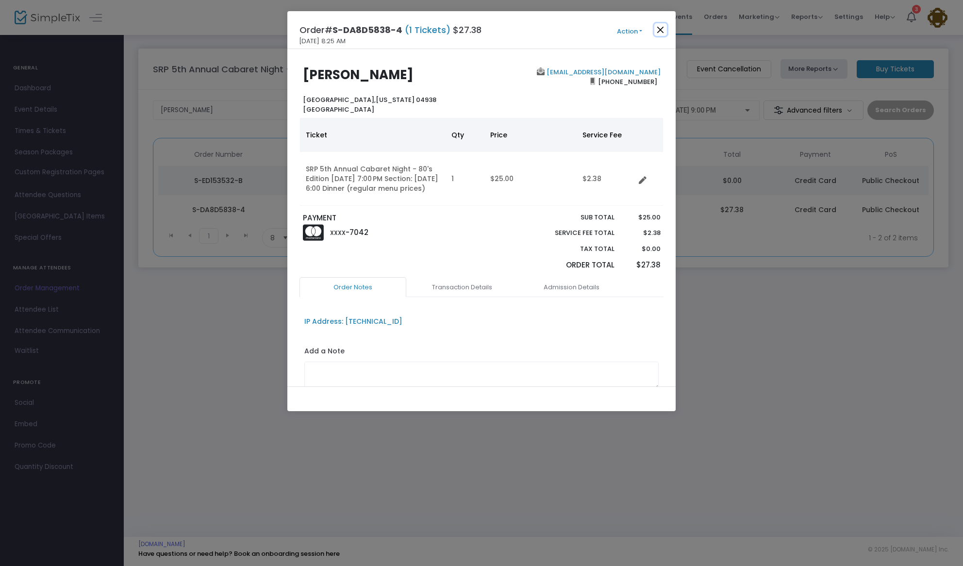
click at [662, 30] on button "Close" at bounding box center [660, 29] width 13 height 13
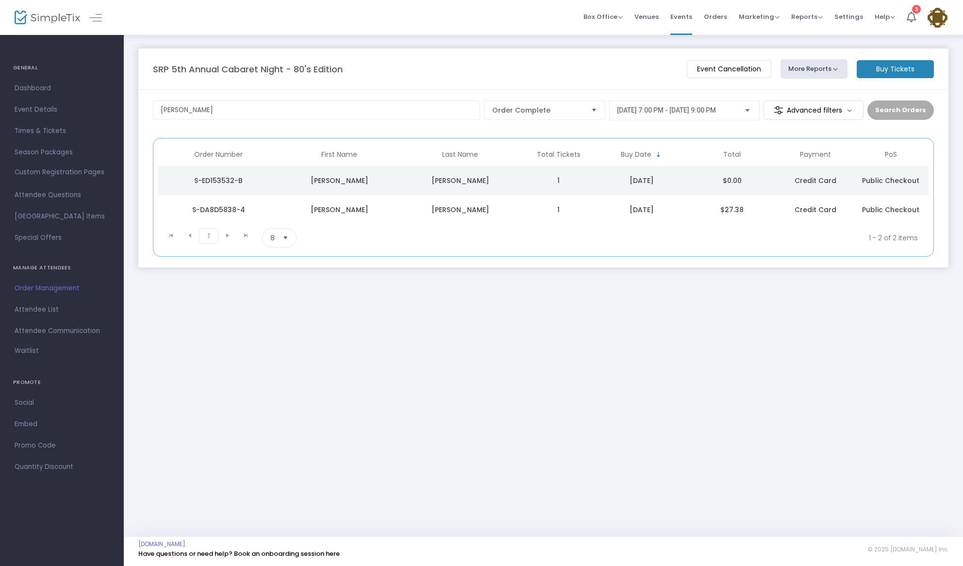
click at [505, 179] on div "Sexton" at bounding box center [460, 181] width 116 height 10
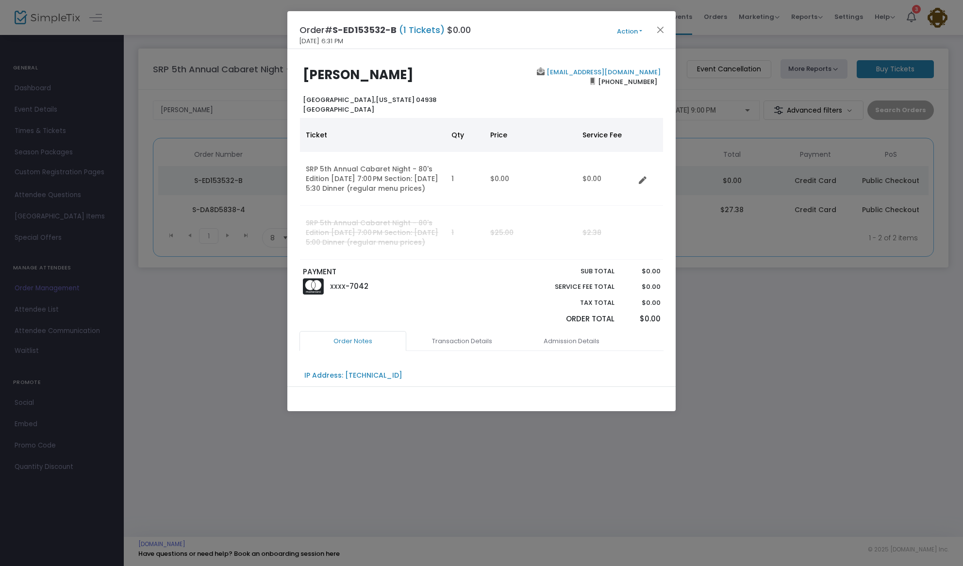
click at [629, 33] on button "Action" at bounding box center [630, 31] width 58 height 11
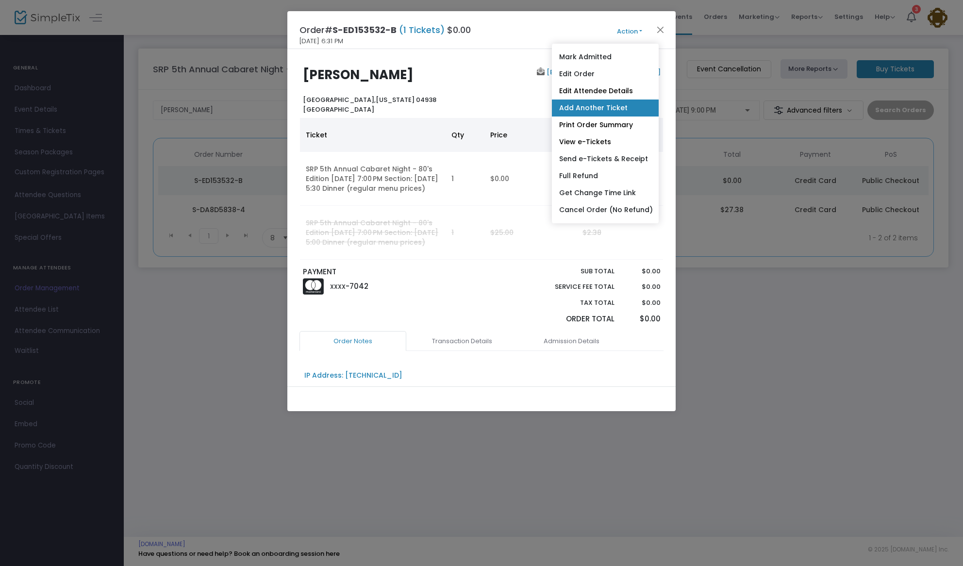
click at [613, 110] on link "Add Another Ticket" at bounding box center [605, 108] width 107 height 17
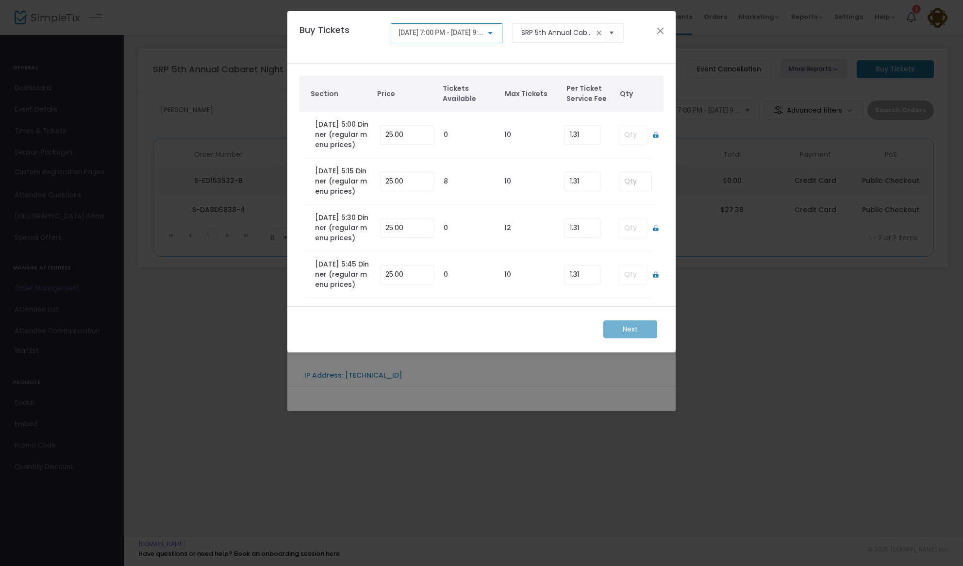
click at [428, 34] on span "[DATE] 7:00 PM - [DATE] 9:00 PM" at bounding box center [448, 33] width 99 height 8
click at [416, 68] on span "[DATE] 7:00 PM - [DATE] 9:00 PM" at bounding box center [446, 74] width 100 height 20
type input "25"
drag, startPoint x: 410, startPoint y: 255, endPoint x: 369, endPoint y: 243, distance: 42.1
click at [363, 243] on tr "Saturday 9/27 - 5:30 Dinner (regular menu prices) 25 1 12 1.31" at bounding box center [481, 228] width 355 height 47
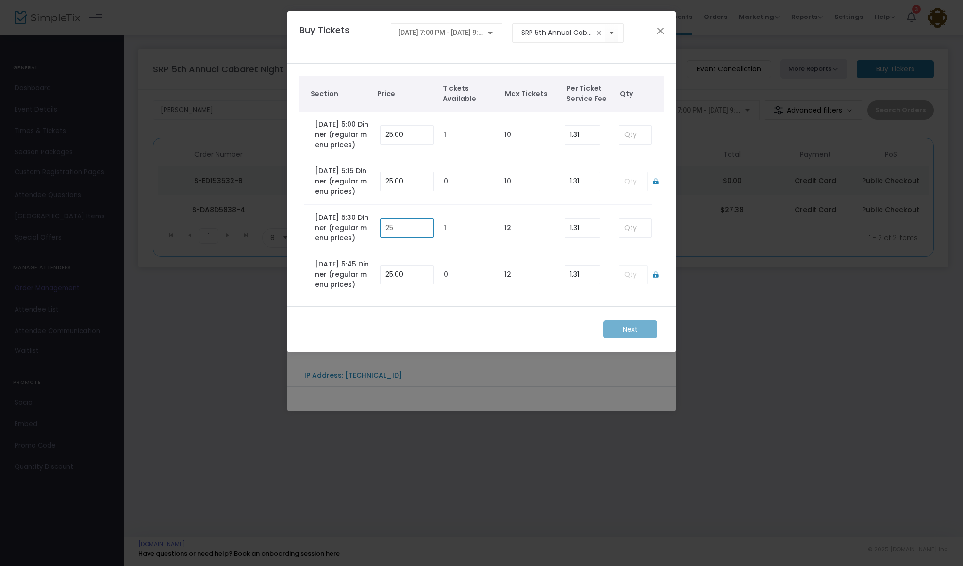
drag, startPoint x: 381, startPoint y: 252, endPoint x: 366, endPoint y: 249, distance: 15.4
click at [366, 249] on tr "Saturday 9/27 - 5:30 Dinner (regular menu prices) 25 1 12 1.31" at bounding box center [481, 228] width 355 height 47
drag, startPoint x: 585, startPoint y: 252, endPoint x: 546, endPoint y: 250, distance: 39.4
click at [546, 250] on tr "Saturday 9/27 - 5:30 Dinner (regular menu prices) 1 12 1.31" at bounding box center [481, 228] width 355 height 47
drag, startPoint x: 583, startPoint y: 256, endPoint x: 550, endPoint y: 250, distance: 34.0
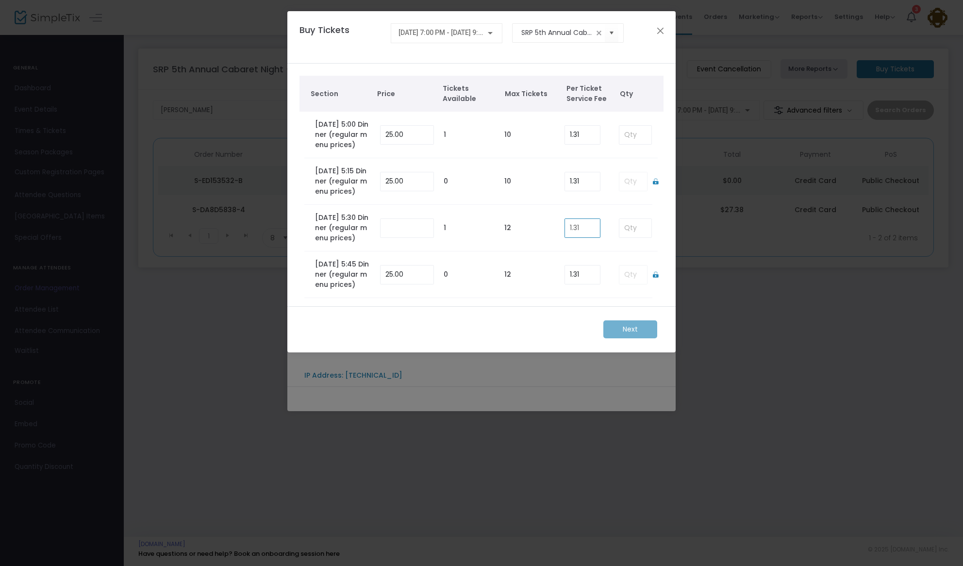
click at [550, 250] on tr "Saturday 9/27 - 5:30 Dinner (regular menu prices) 1 12 1.31" at bounding box center [481, 228] width 355 height 47
click at [621, 237] on input at bounding box center [635, 228] width 32 height 18
type input "1"
click at [638, 328] on m-button "Next" at bounding box center [630, 329] width 54 height 18
click at [603, 395] on ngb-modal-window "Buy Tickets 9/27/2025 @ 7:00 PM - 9/27/2025 @ 9:00 PM SRP 5th Annual Cabaret Ni…" at bounding box center [481, 283] width 963 height 566
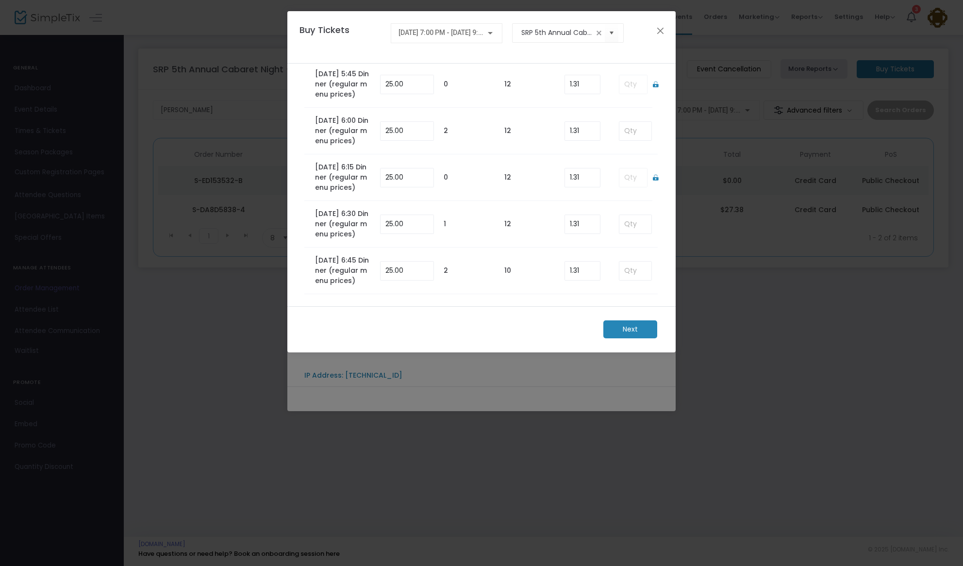
scroll to position [272, 0]
click at [584, 37] on input "SRP 5th Annual Cabaret Night - 80's Edition" at bounding box center [557, 33] width 72 height 10
click at [609, 35] on span "Select" at bounding box center [612, 33] width 16 height 16
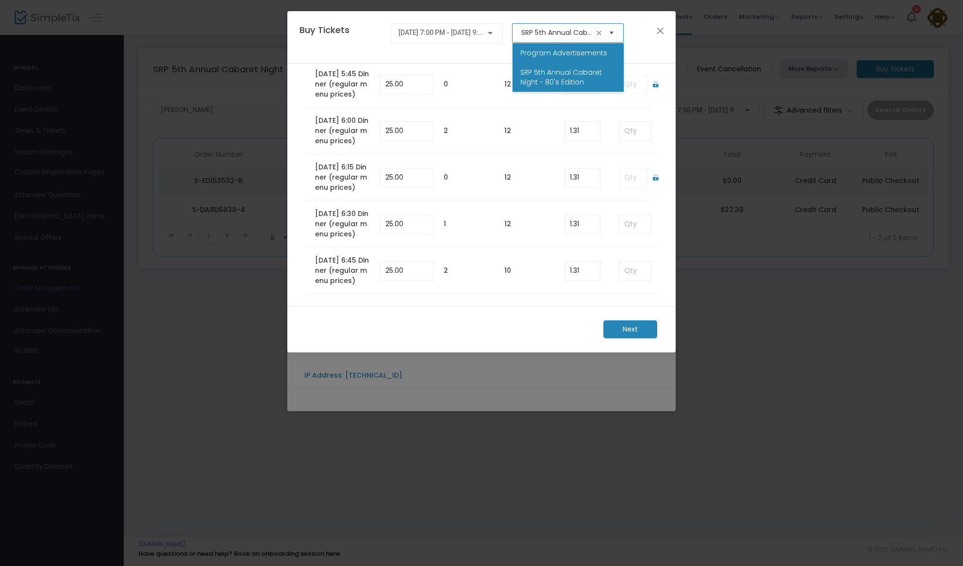
click at [580, 51] on span "Program Advertisements" at bounding box center [563, 53] width 87 height 10
type input "Program Advertisements"
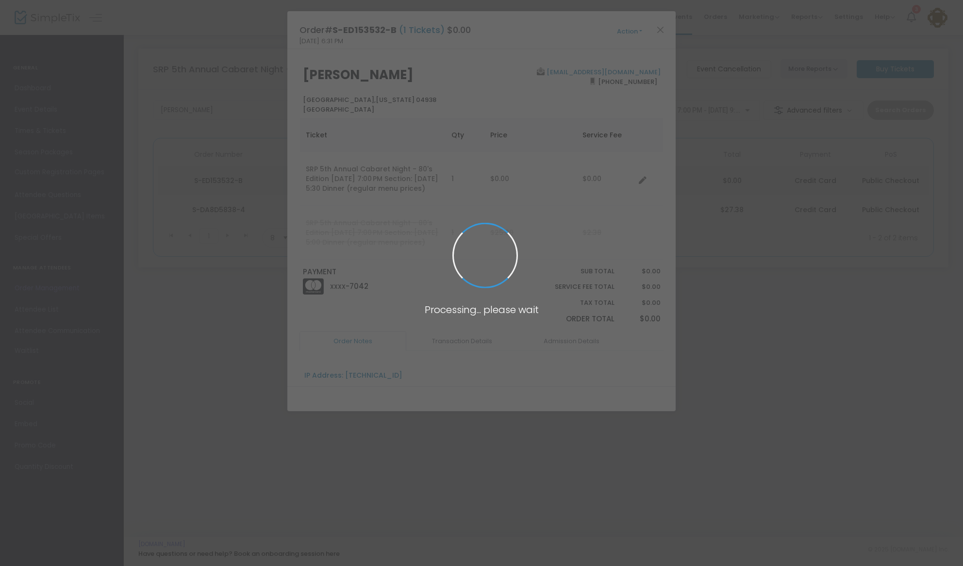
scroll to position [0, 0]
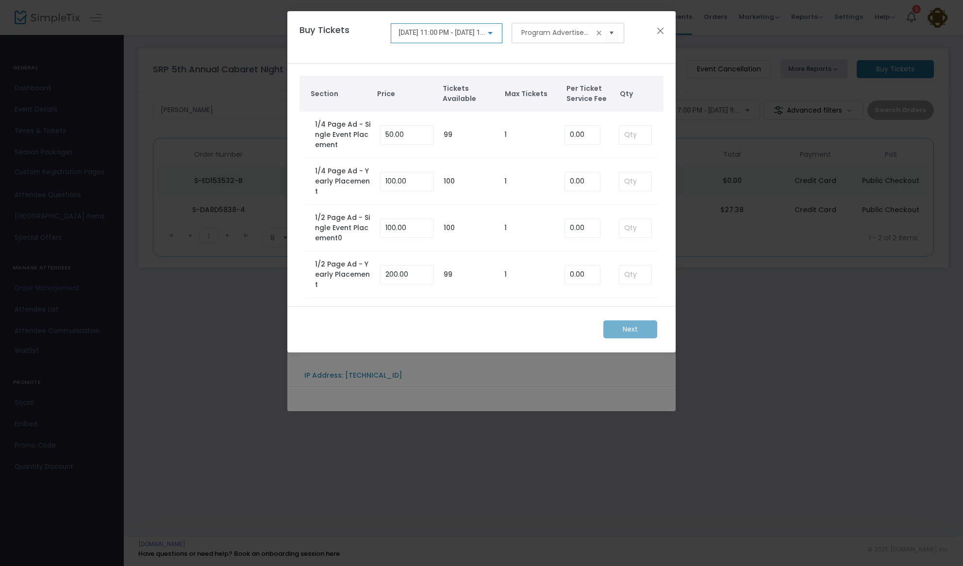
click at [571, 32] on input "Program Advertisements" at bounding box center [557, 33] width 72 height 10
click at [617, 34] on span "Select" at bounding box center [612, 33] width 16 height 16
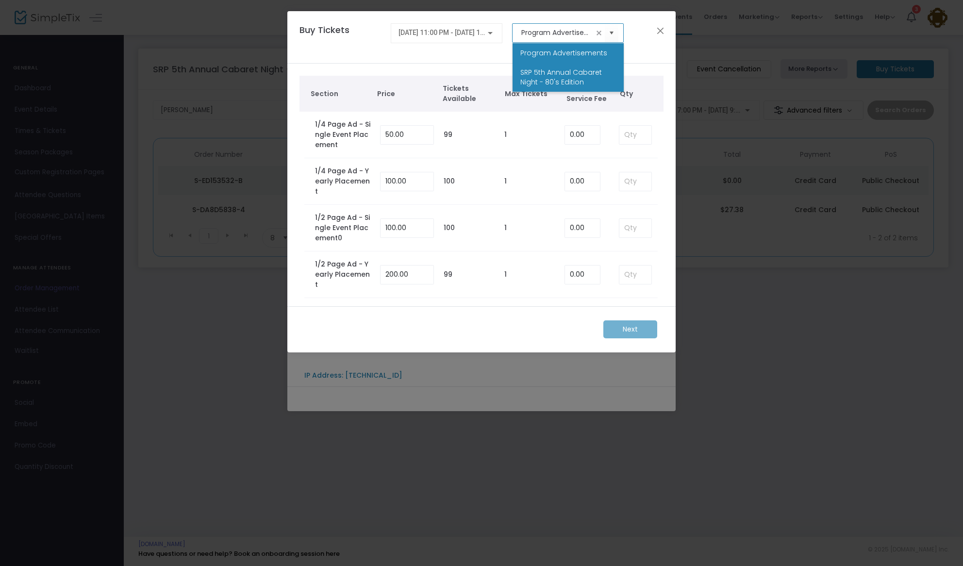
click at [582, 79] on span "SRP 5th Annual Cabaret Night - 80's Edition" at bounding box center [568, 76] width 96 height 19
type input "SRP 5th Annual Cabaret Night - 80's Edition"
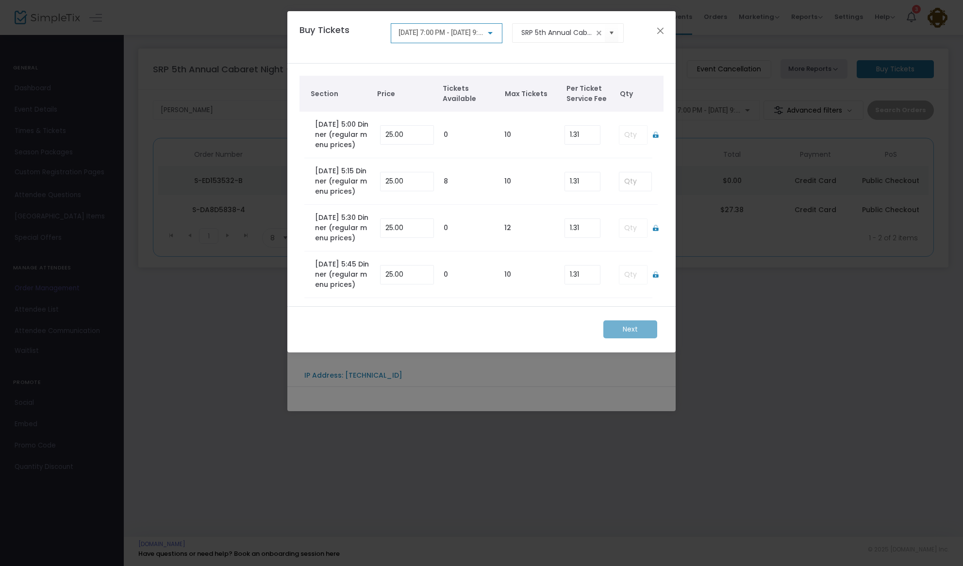
click at [450, 39] on div "[DATE] 7:00 PM - [DATE] 9:00 PM" at bounding box center [447, 31] width 97 height 18
click at [434, 70] on span "[DATE] 7:00 PM - [DATE] 9:00 PM" at bounding box center [446, 74] width 100 height 8
type input "25"
drag, startPoint x: 414, startPoint y: 254, endPoint x: 378, endPoint y: 248, distance: 36.4
click at [378, 248] on td "25" at bounding box center [407, 228] width 64 height 47
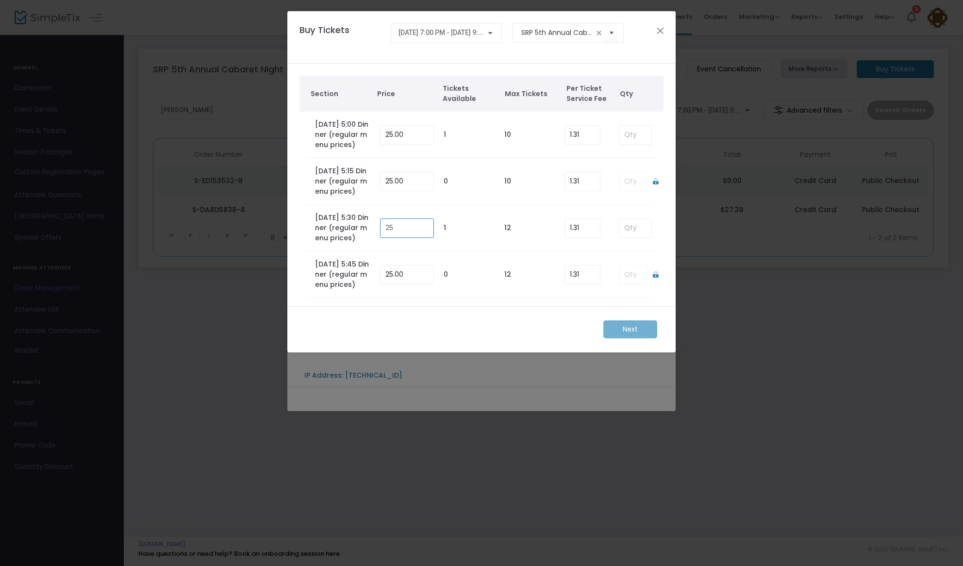
drag, startPoint x: 396, startPoint y: 257, endPoint x: 365, endPoint y: 254, distance: 31.3
click at [365, 251] on tr "Saturday 9/27 - 5:30 Dinner (regular menu prices) 25 1 12 1.31" at bounding box center [481, 228] width 355 height 47
drag, startPoint x: 583, startPoint y: 256, endPoint x: 560, endPoint y: 254, distance: 23.4
click at [565, 238] on kendo-numerictextbox "1.31" at bounding box center [583, 227] width 36 height 19
drag, startPoint x: 588, startPoint y: 254, endPoint x: 554, endPoint y: 249, distance: 34.9
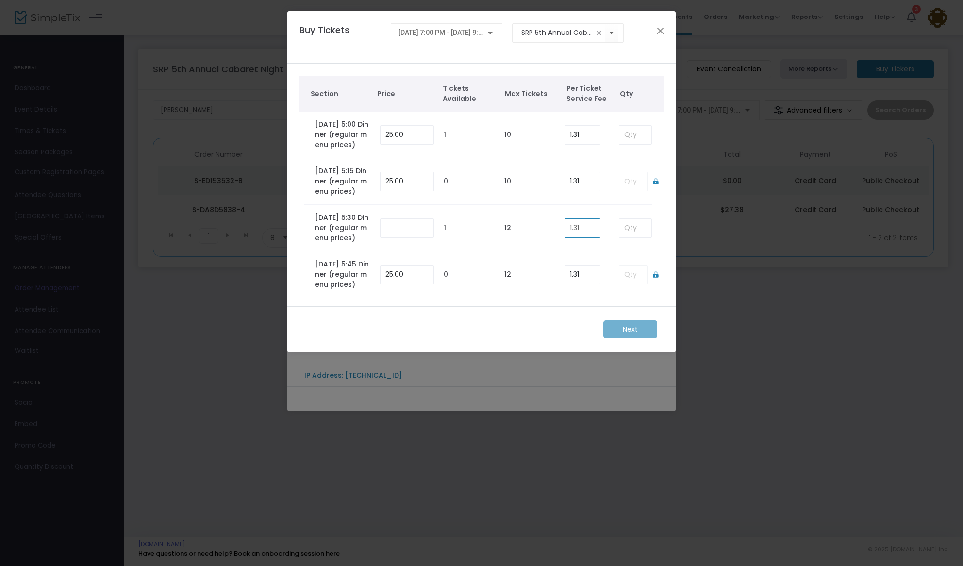
click at [554, 249] on tr "Saturday 9/27 - 5:30 Dinner (regular menu prices) 1 12 1.31" at bounding box center [481, 228] width 355 height 47
click at [627, 237] on input at bounding box center [635, 228] width 32 height 18
type input "1"
click at [630, 330] on m-button "Next" at bounding box center [630, 329] width 54 height 18
click at [743, 329] on ngb-modal-window "Buy Tickets 9/27/2025 @ 7:00 PM - 9/27/2025 @ 9:00 PM SRP 5th Annual Cabaret Ni…" at bounding box center [481, 283] width 963 height 566
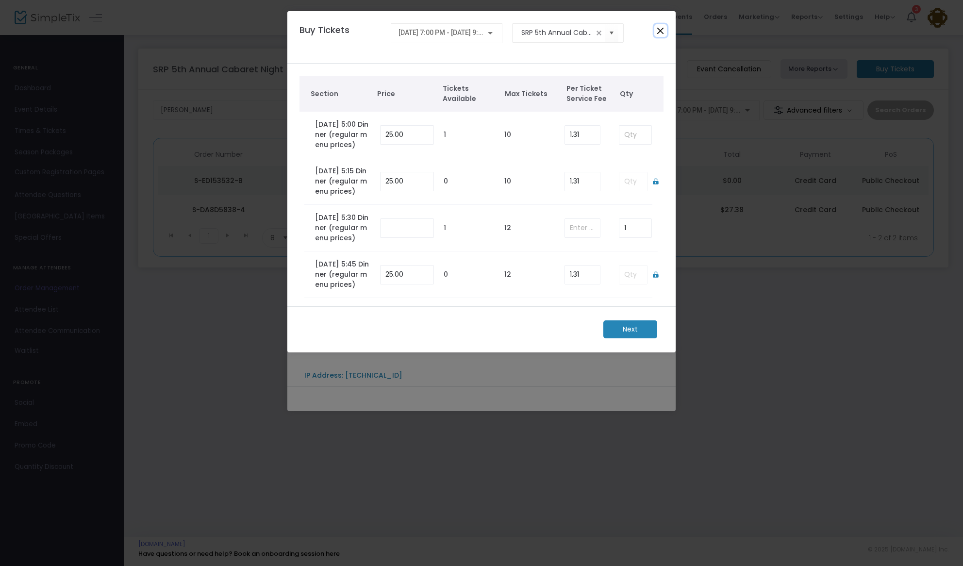
click at [656, 26] on button "Close" at bounding box center [660, 30] width 13 height 13
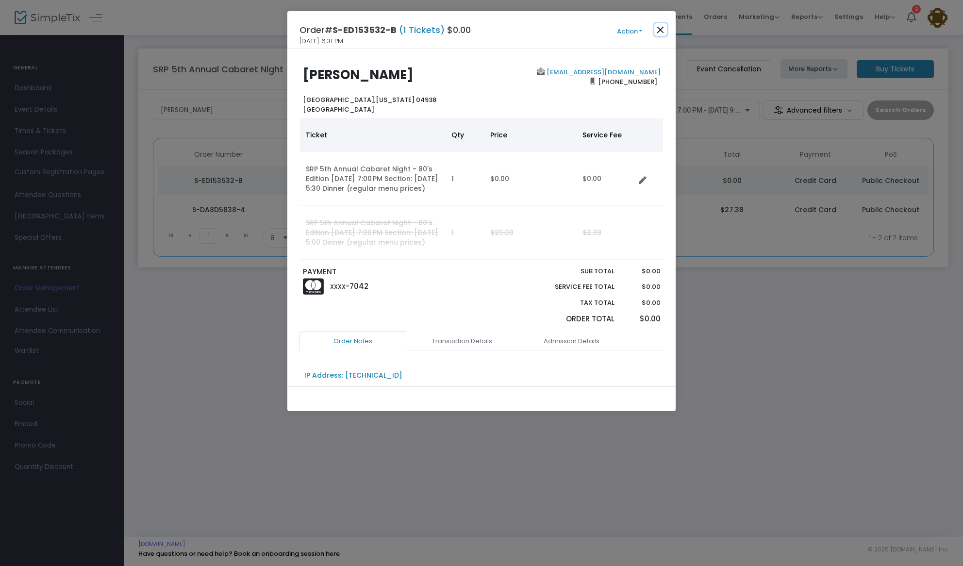
click at [656, 27] on button "Close" at bounding box center [660, 29] width 13 height 13
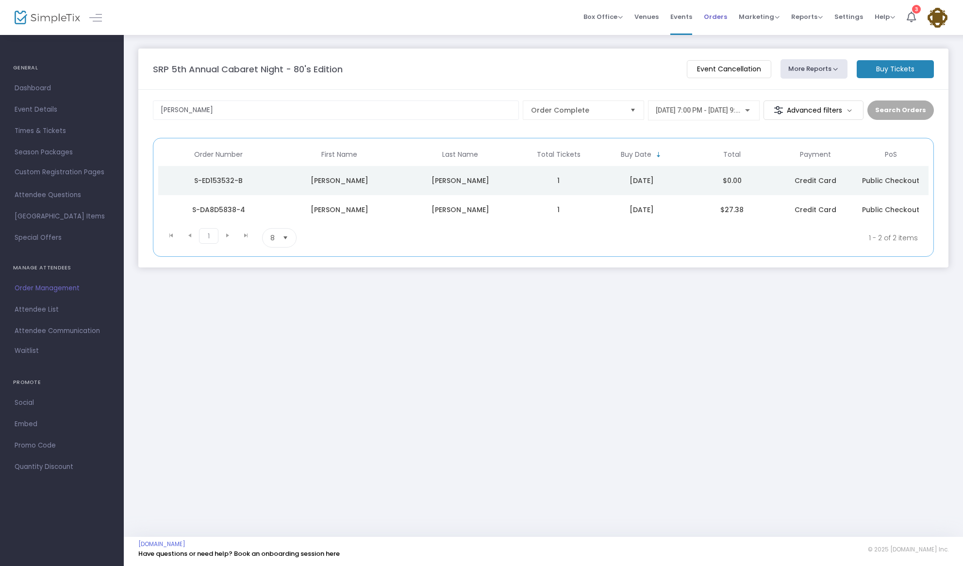
click at [719, 19] on span "Orders" at bounding box center [715, 16] width 23 height 25
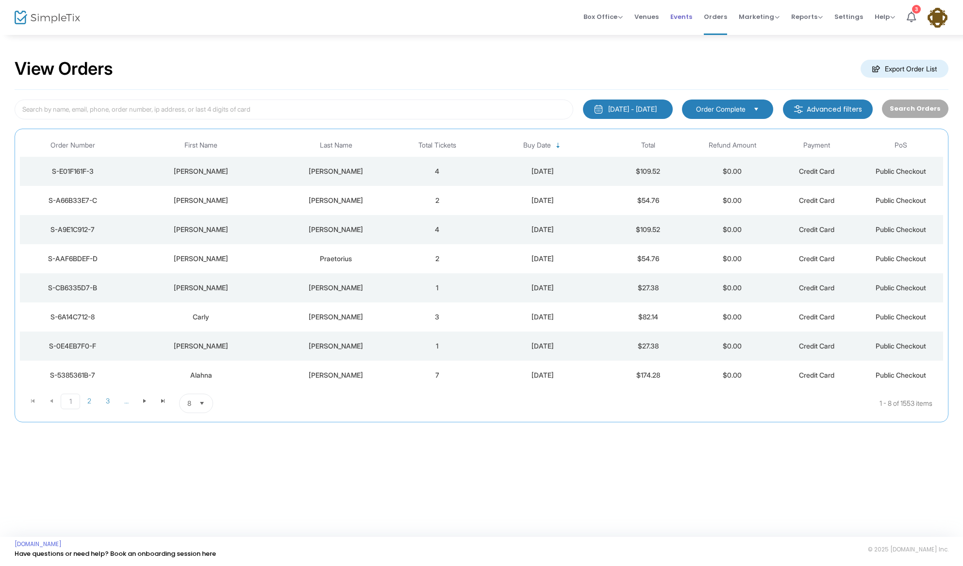
click at [683, 17] on span "Events" at bounding box center [681, 16] width 22 height 25
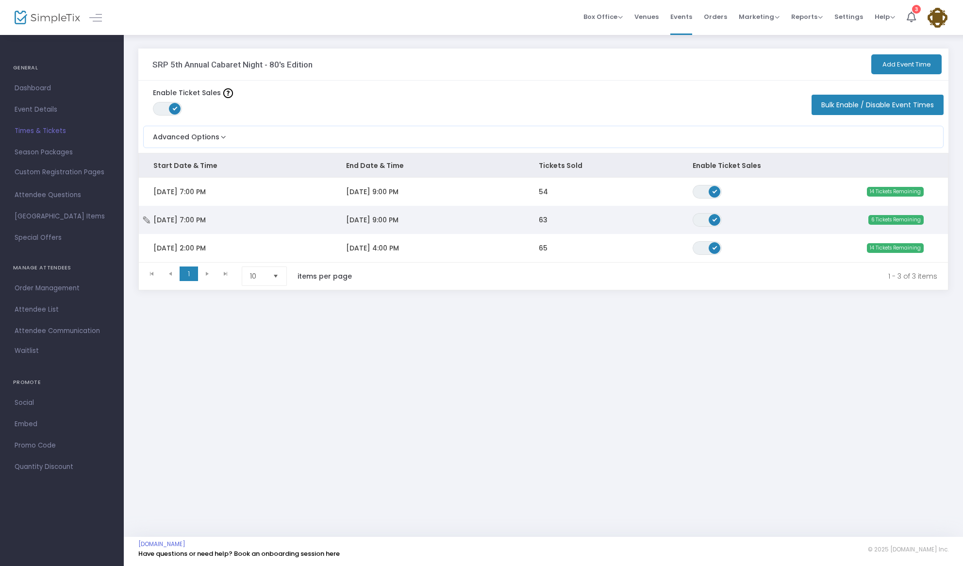
click at [874, 218] on span "6 Tickets Remaining" at bounding box center [896, 220] width 55 height 10
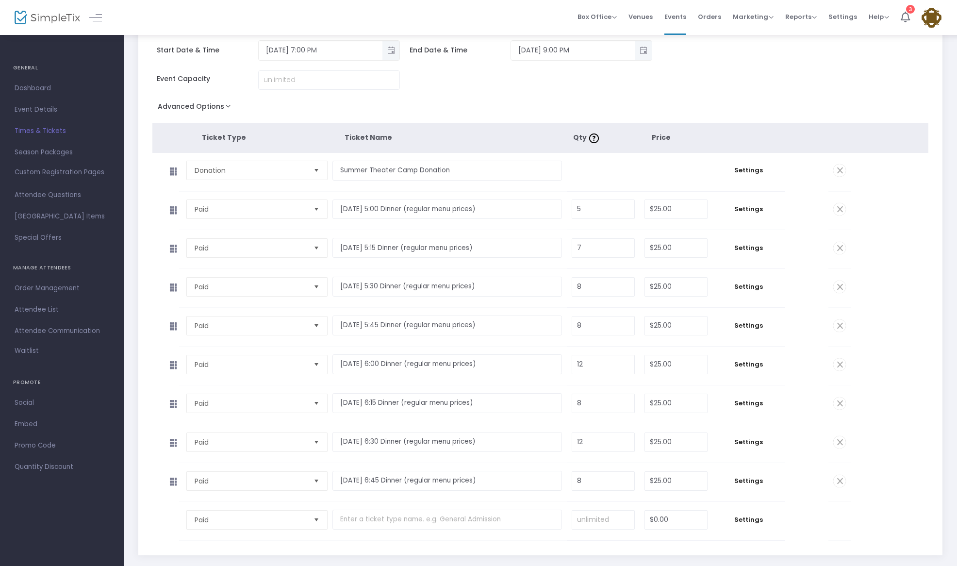
scroll to position [55, 0]
drag, startPoint x: 606, startPoint y: 246, endPoint x: 591, endPoint y: 247, distance: 14.6
click at [590, 247] on input "7" at bounding box center [603, 247] width 62 height 18
click at [591, 247] on input "7" at bounding box center [603, 247] width 62 height 18
drag, startPoint x: 594, startPoint y: 248, endPoint x: 569, endPoint y: 246, distance: 24.8
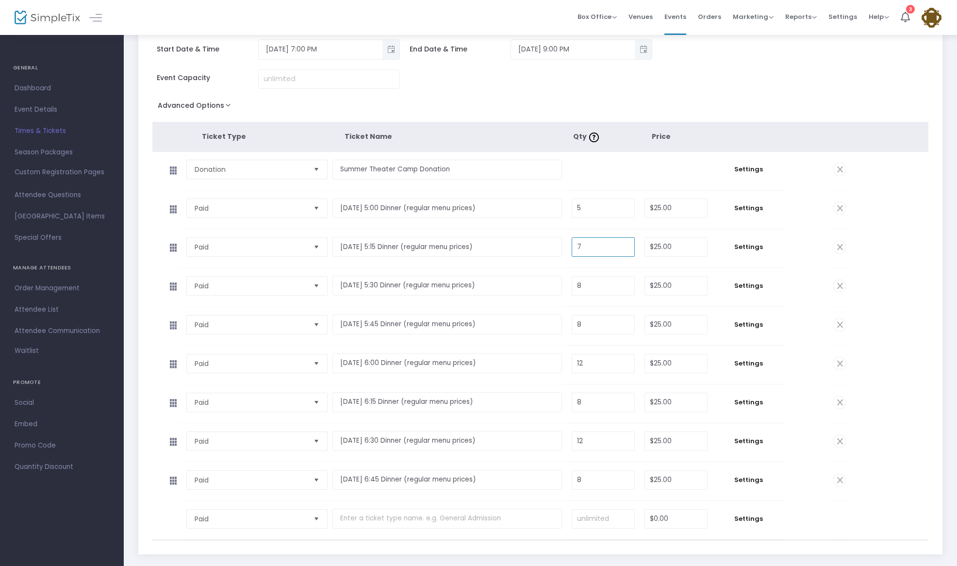
click at [569, 246] on td "7 Required." at bounding box center [603, 248] width 73 height 38
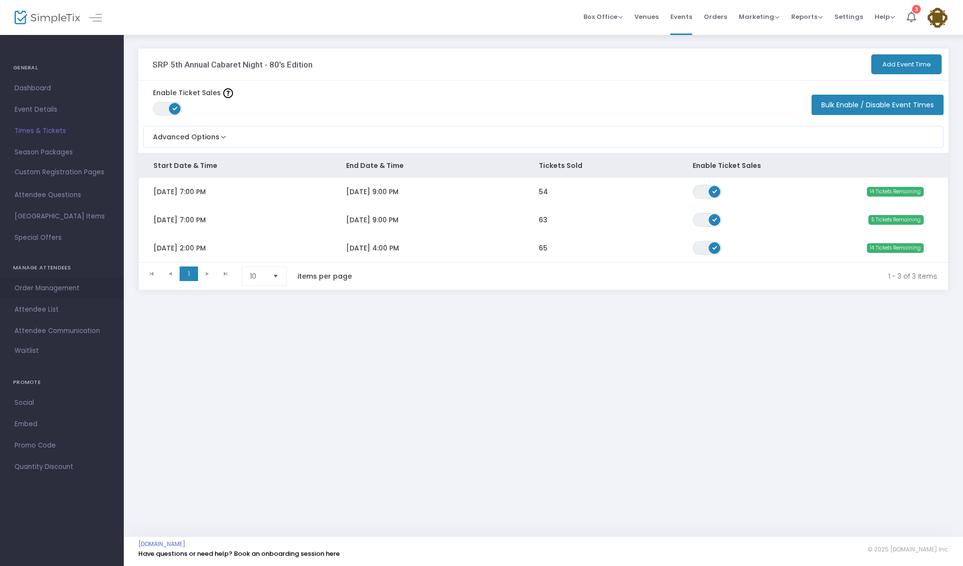
click at [39, 289] on span "Order Management" at bounding box center [62, 288] width 95 height 13
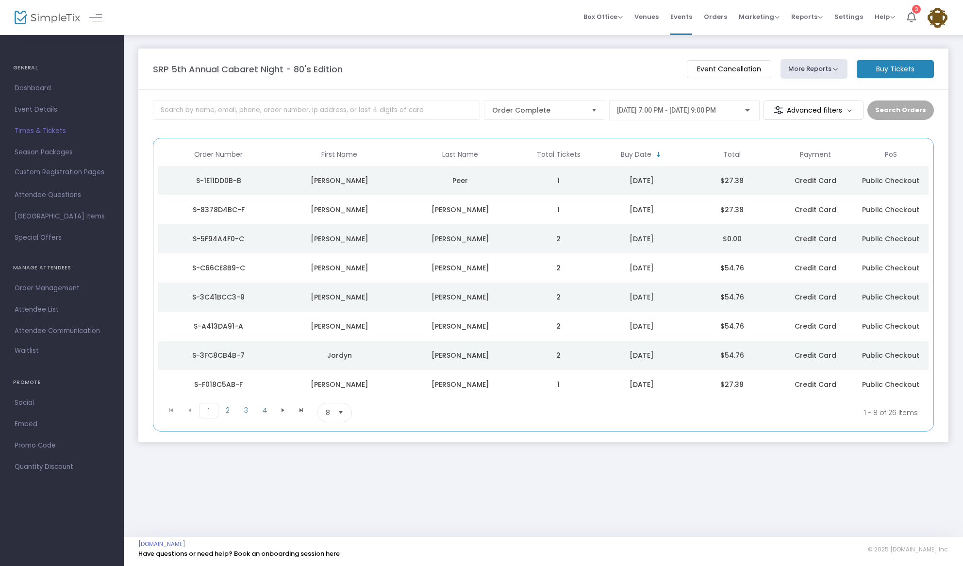
click at [826, 67] on button "More Reports" at bounding box center [814, 68] width 67 height 19
click at [813, 128] on li "Export Sales Report" at bounding box center [832, 130] width 102 height 19
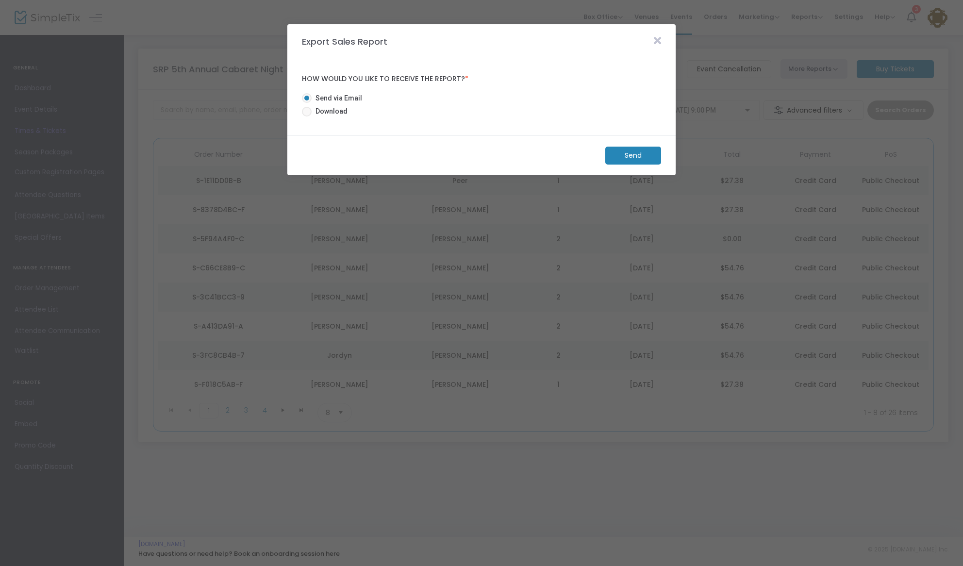
click at [638, 158] on m-button "Send" at bounding box center [633, 156] width 56 height 18
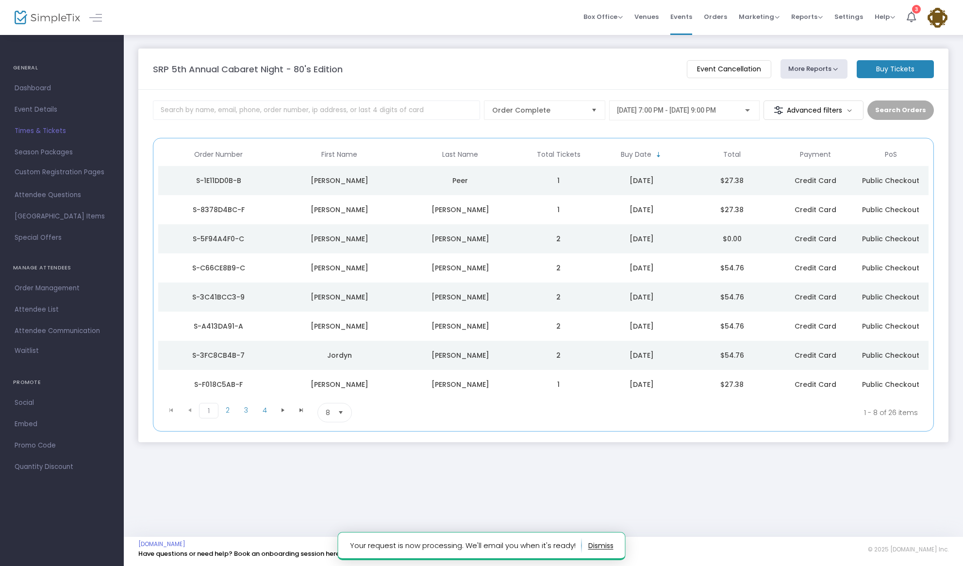
click at [679, 105] on div "[DATE] 7:00 PM - [DATE] 9:00 PM" at bounding box center [684, 108] width 135 height 18
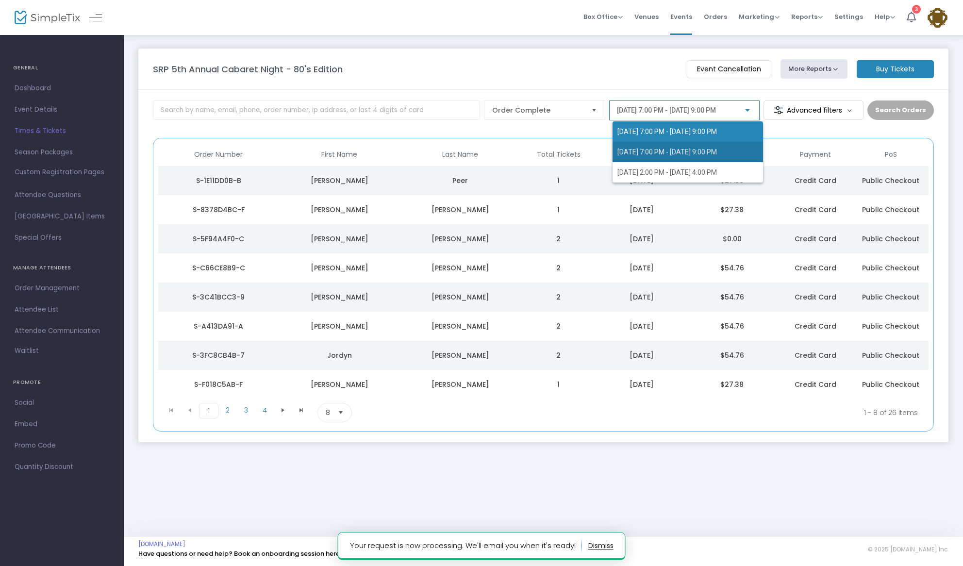
click at [672, 144] on span "[DATE] 7:00 PM - [DATE] 9:00 PM" at bounding box center [688, 152] width 141 height 20
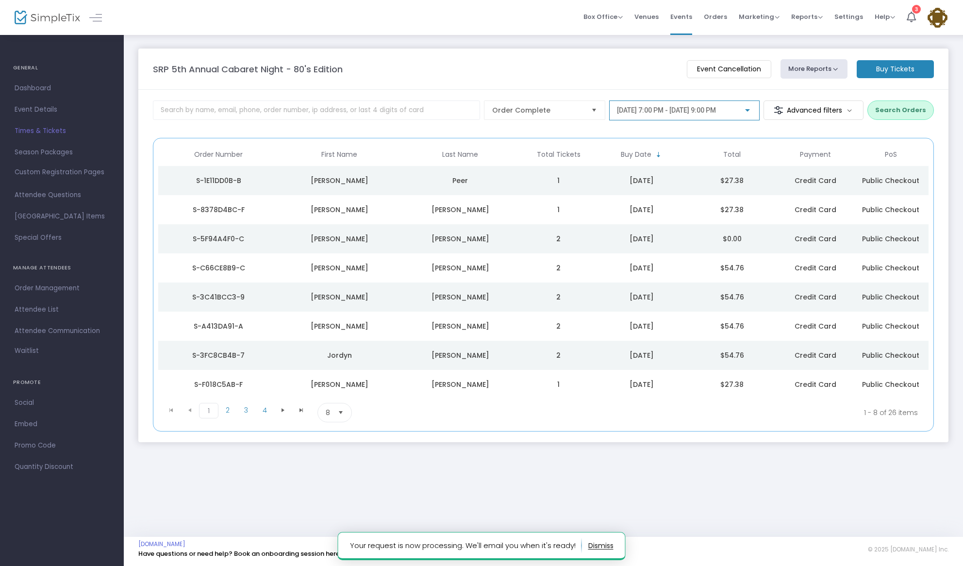
click at [900, 110] on button "Search Orders" at bounding box center [901, 109] width 67 height 19
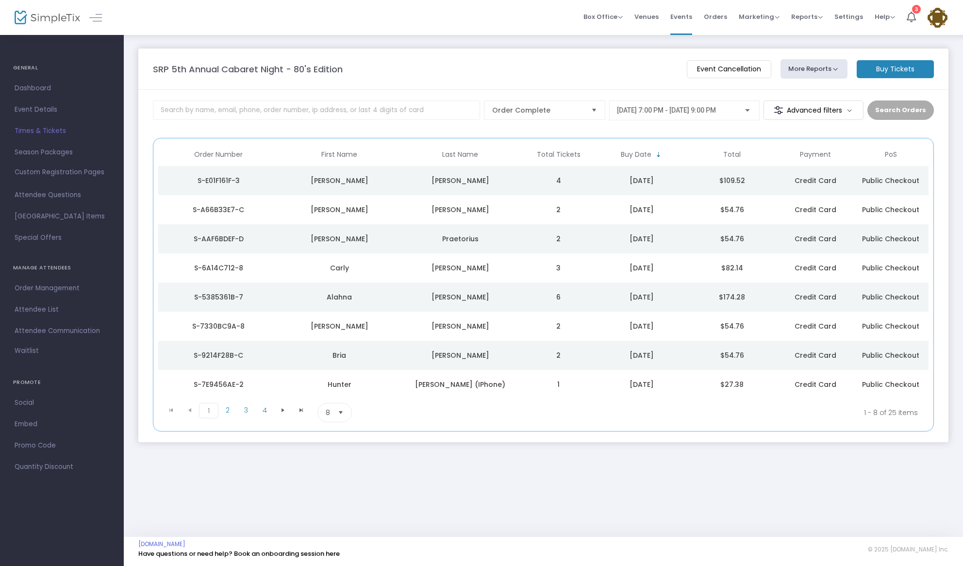
click at [821, 65] on button "More Reports" at bounding box center [814, 68] width 67 height 19
click at [815, 128] on li "Export Sales Report" at bounding box center [832, 130] width 102 height 19
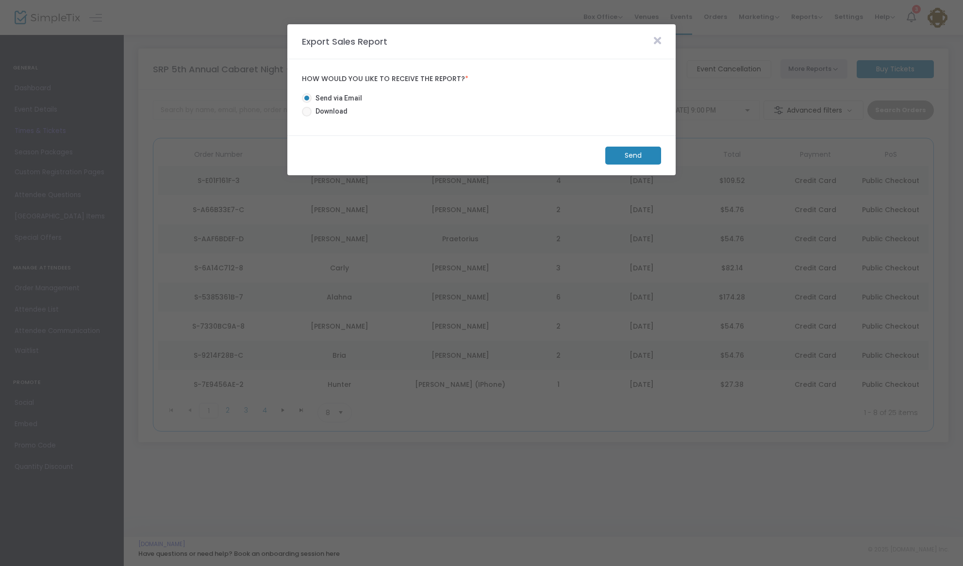
click at [626, 156] on m-button "Send" at bounding box center [633, 156] width 56 height 18
